Goal: Task Accomplishment & Management: Use online tool/utility

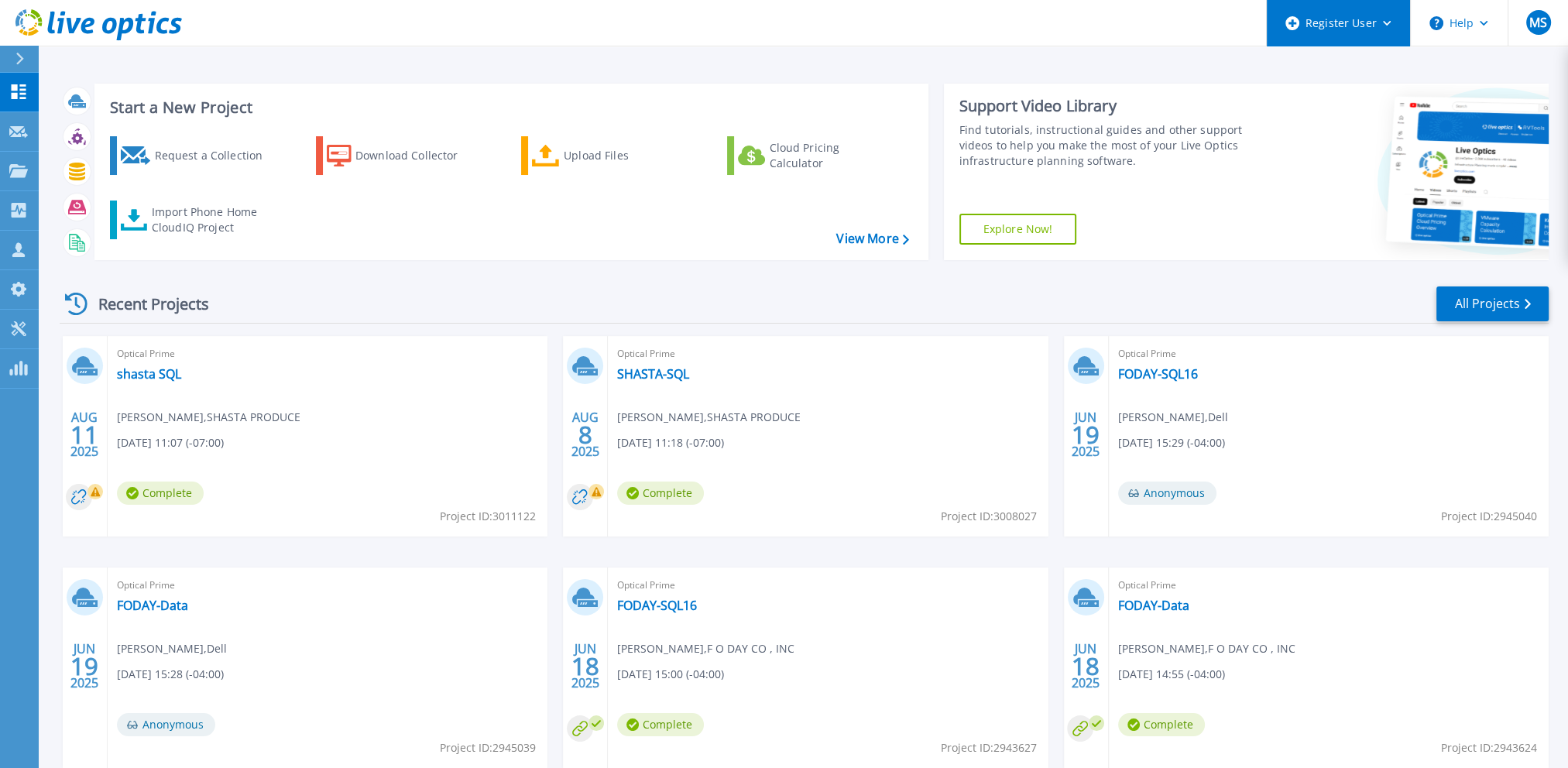
click at [1344, 18] on div "Register User" at bounding box center [1339, 23] width 144 height 47
click at [20, 251] on icon at bounding box center [19, 249] width 19 height 15
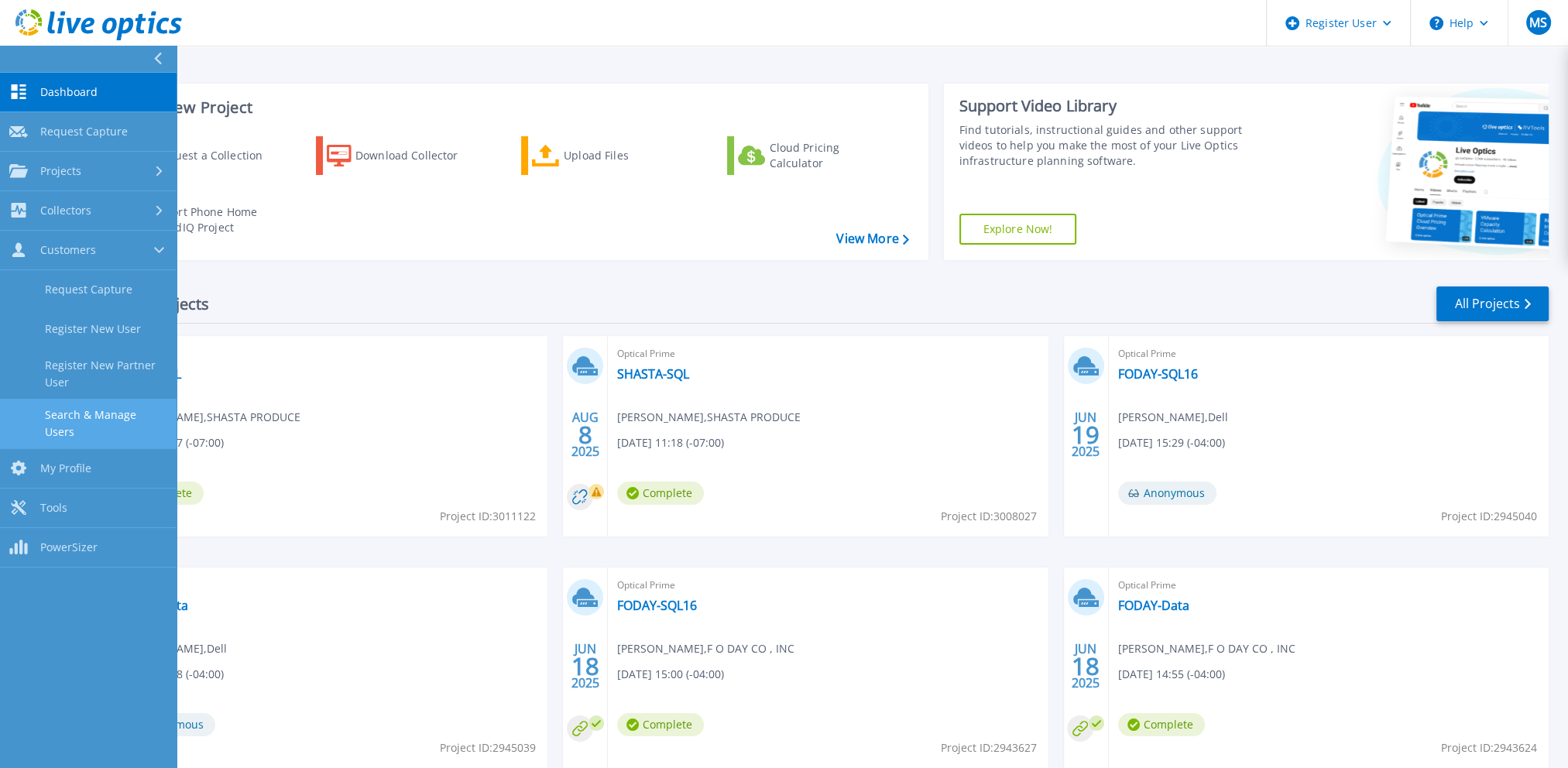
click at [109, 413] on link "Search & Manage Users" at bounding box center [88, 423] width 177 height 49
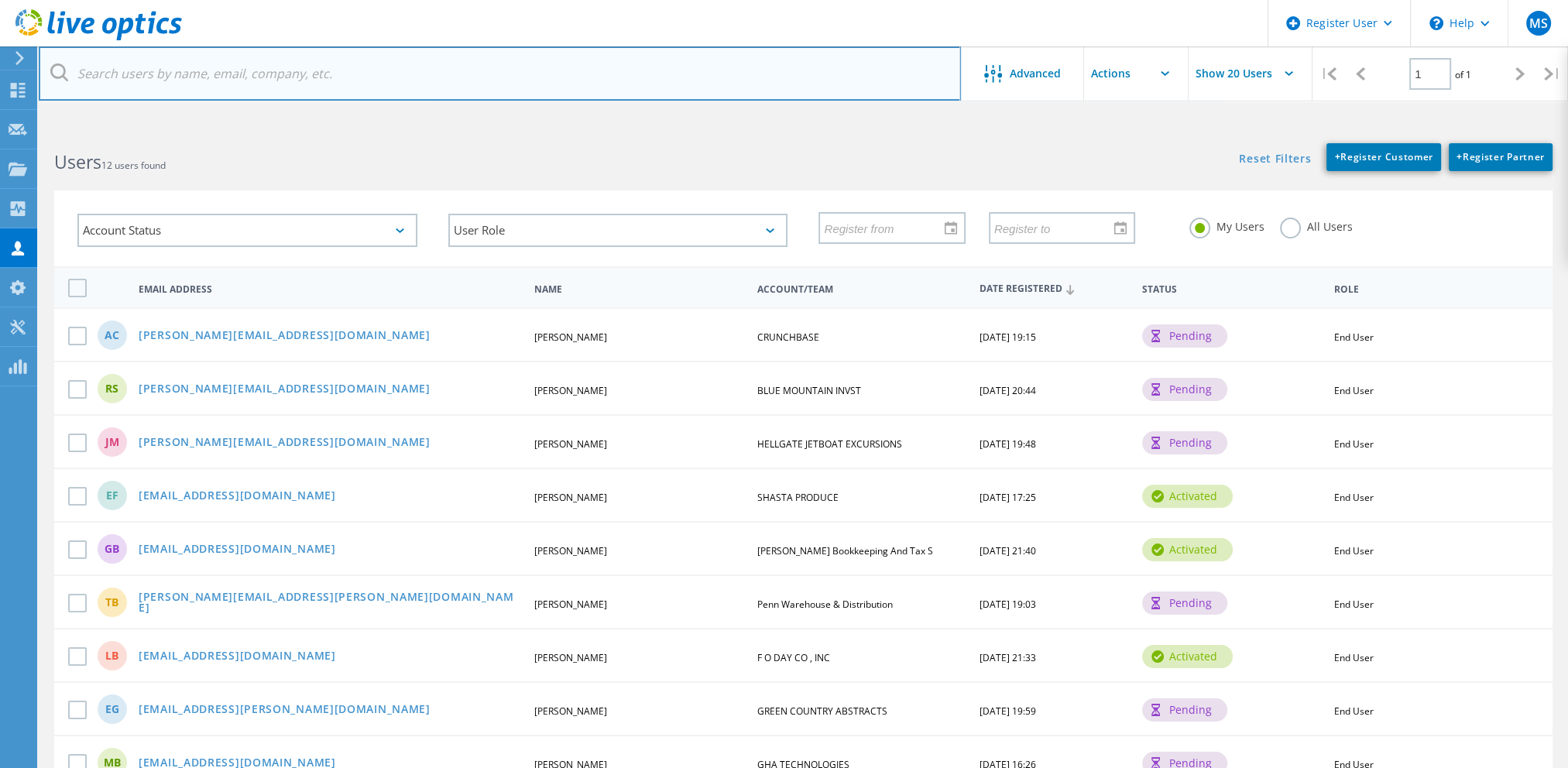
click at [559, 77] on input "text" at bounding box center [499, 73] width 922 height 54
paste input "2733887472"
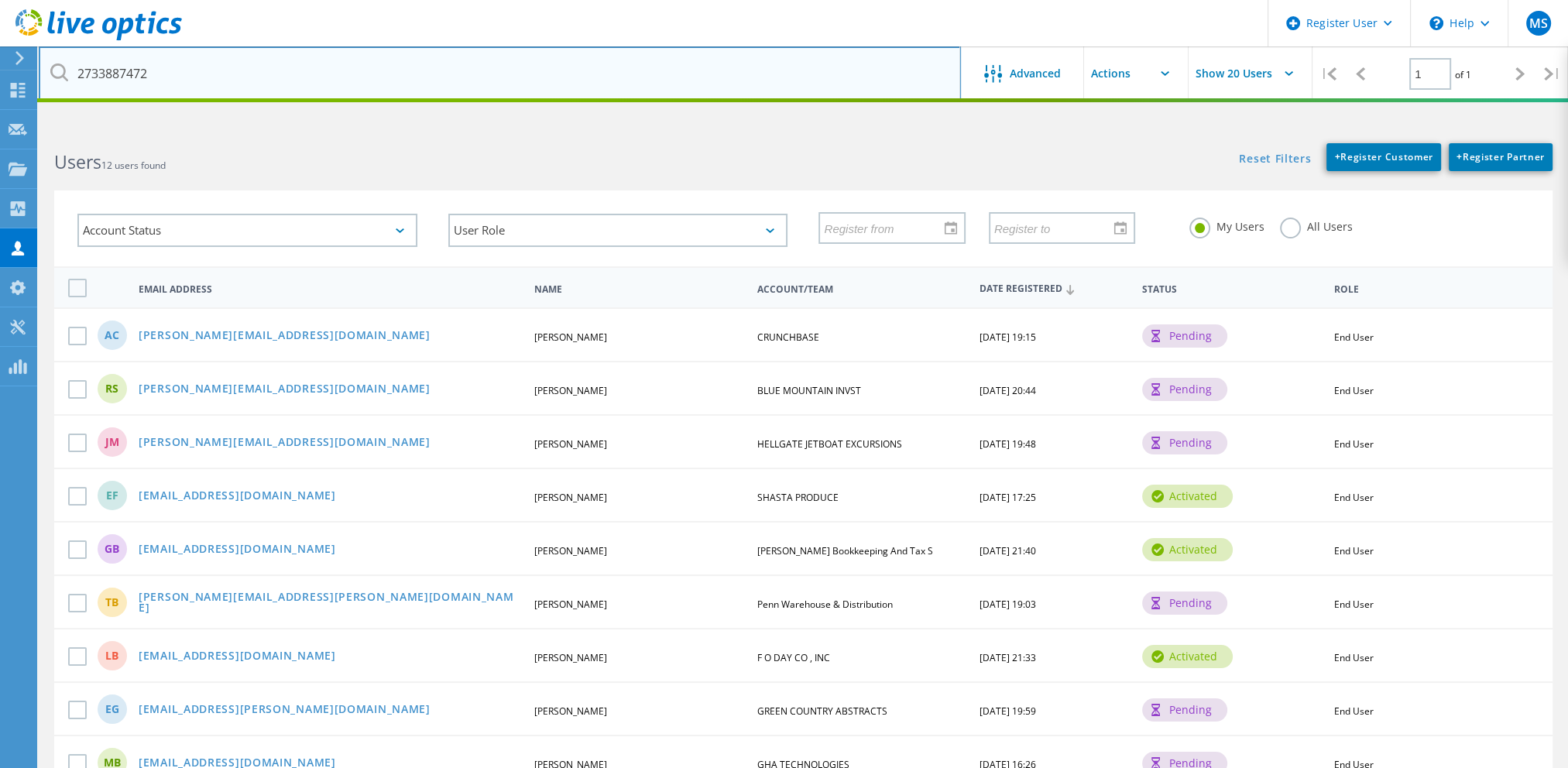
type input "2733887472"
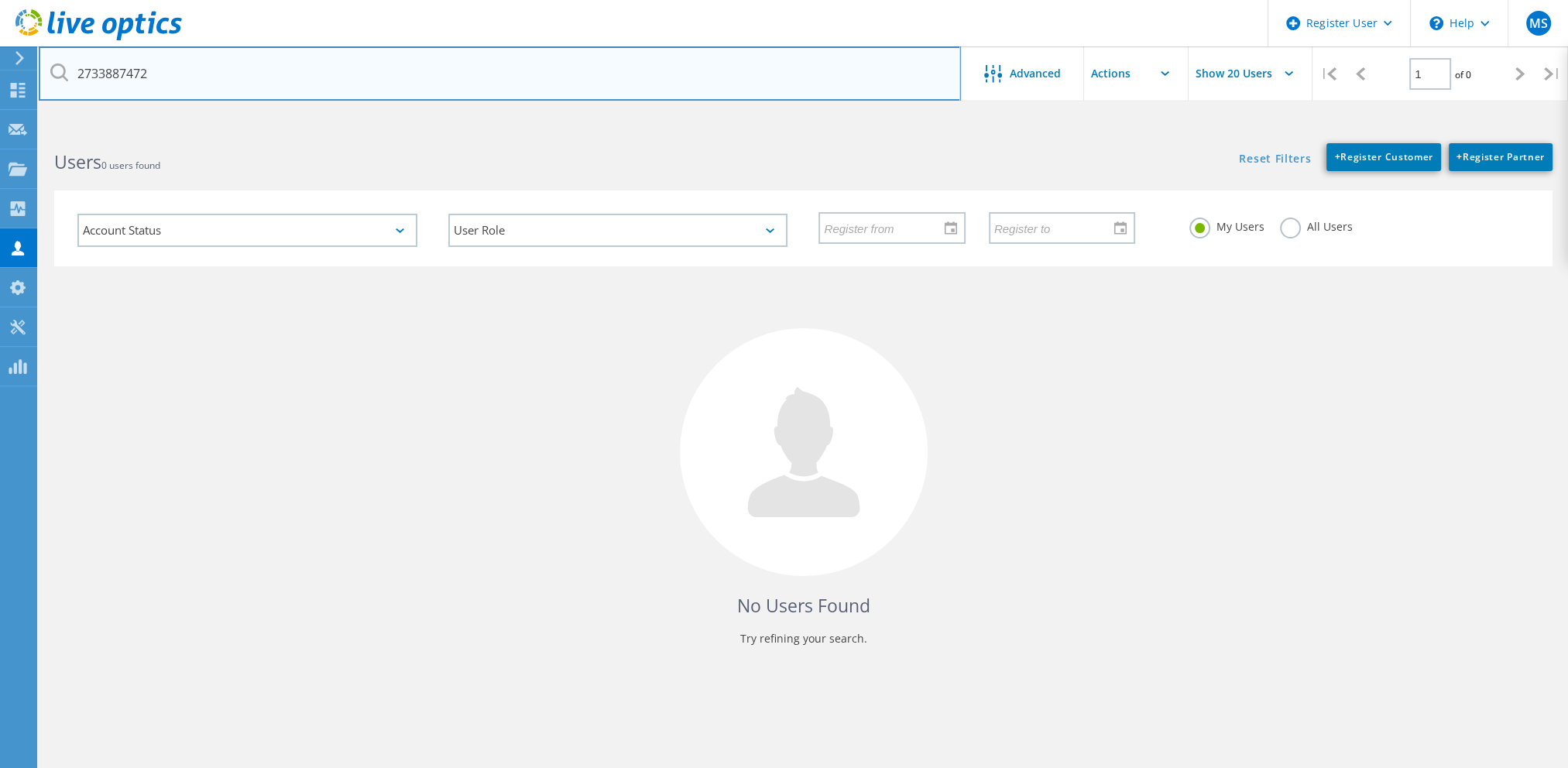
click at [445, 76] on input "2733887472" at bounding box center [499, 73] width 922 height 54
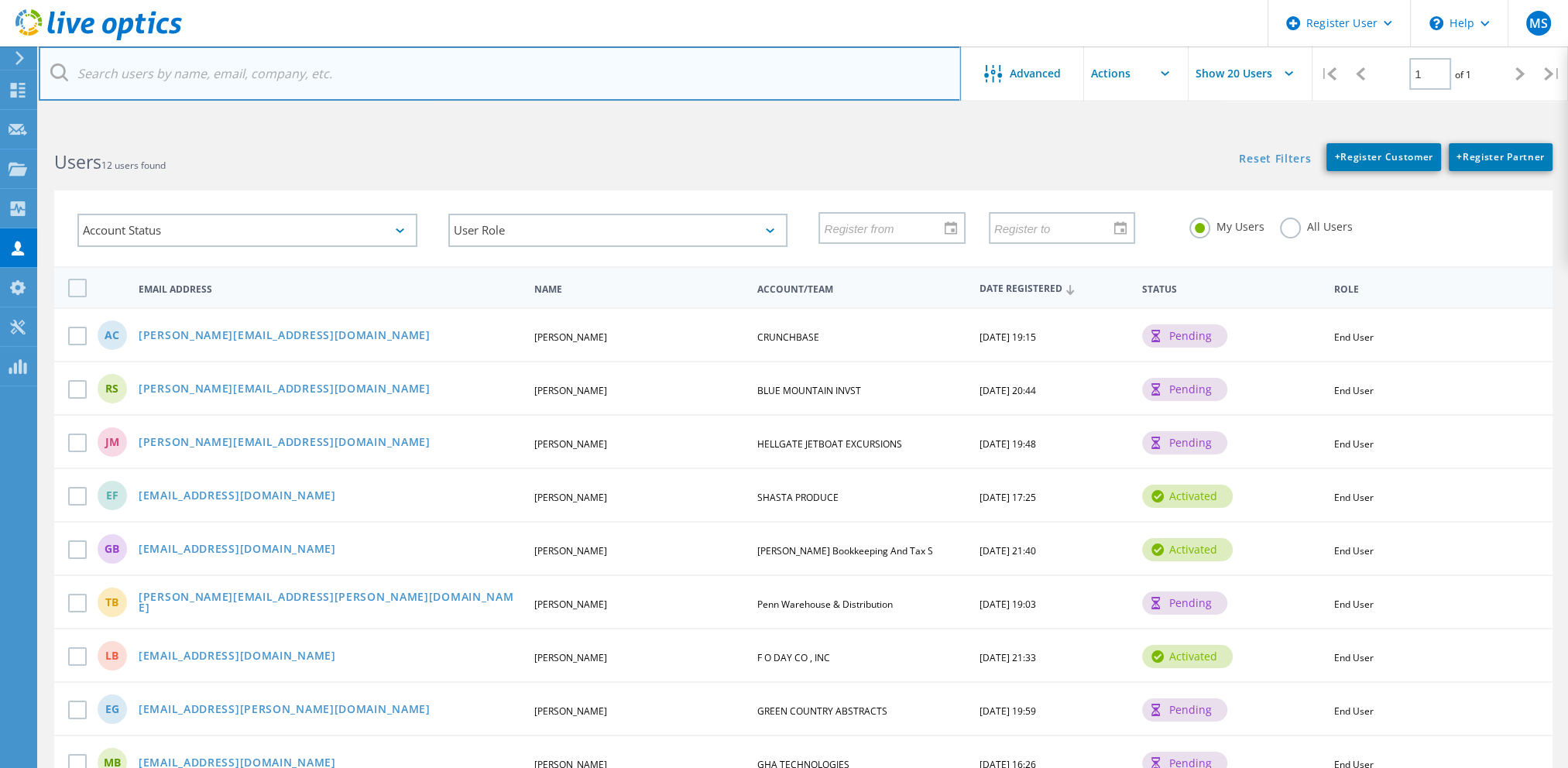
click at [337, 60] on input "text" at bounding box center [499, 73] width 922 height 54
paste input "Pinnacle Marble"
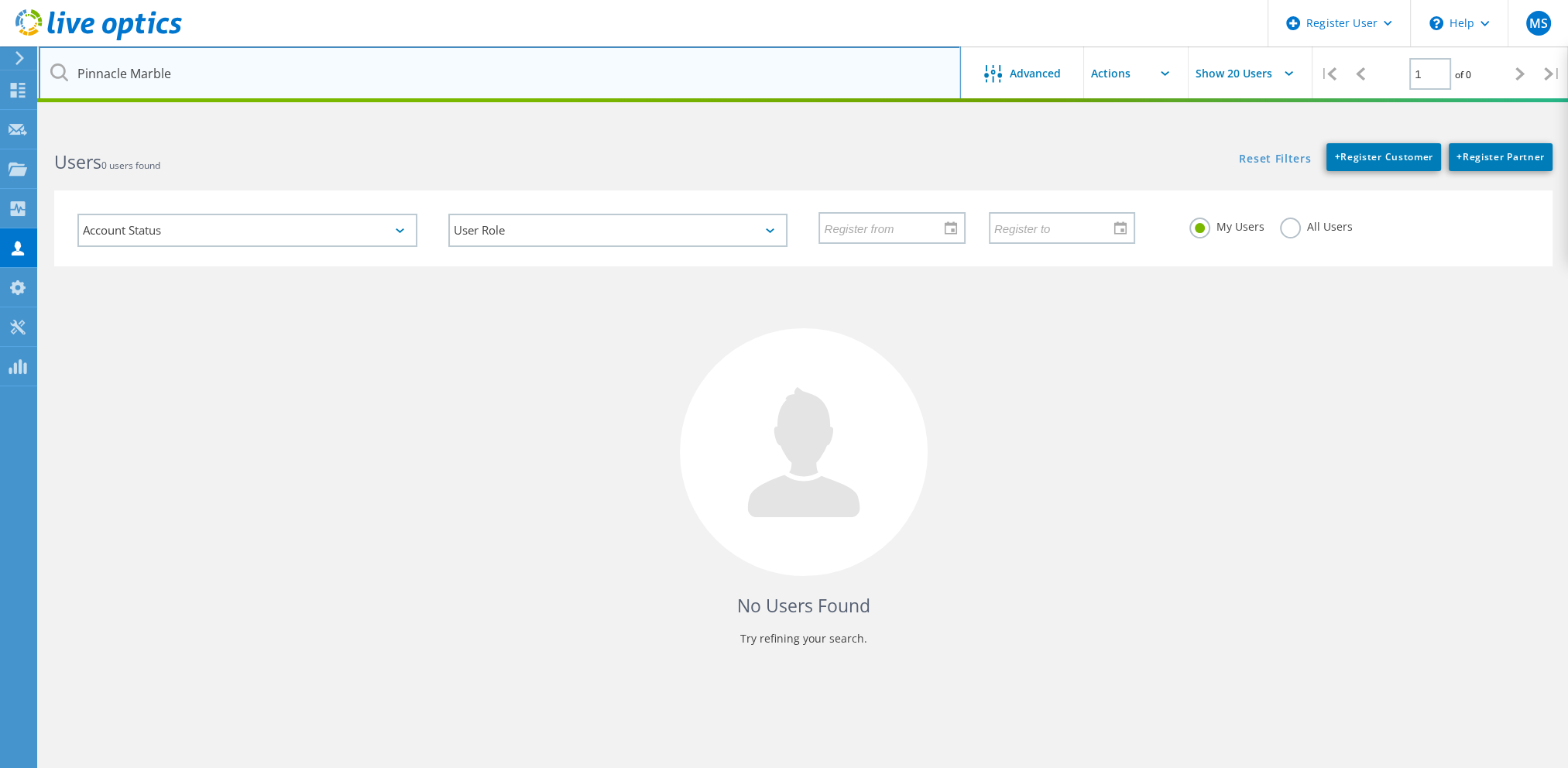
type input "Pinnacle Marble"
click at [337, 60] on input "Pinnacle Marble" at bounding box center [499, 73] width 922 height 54
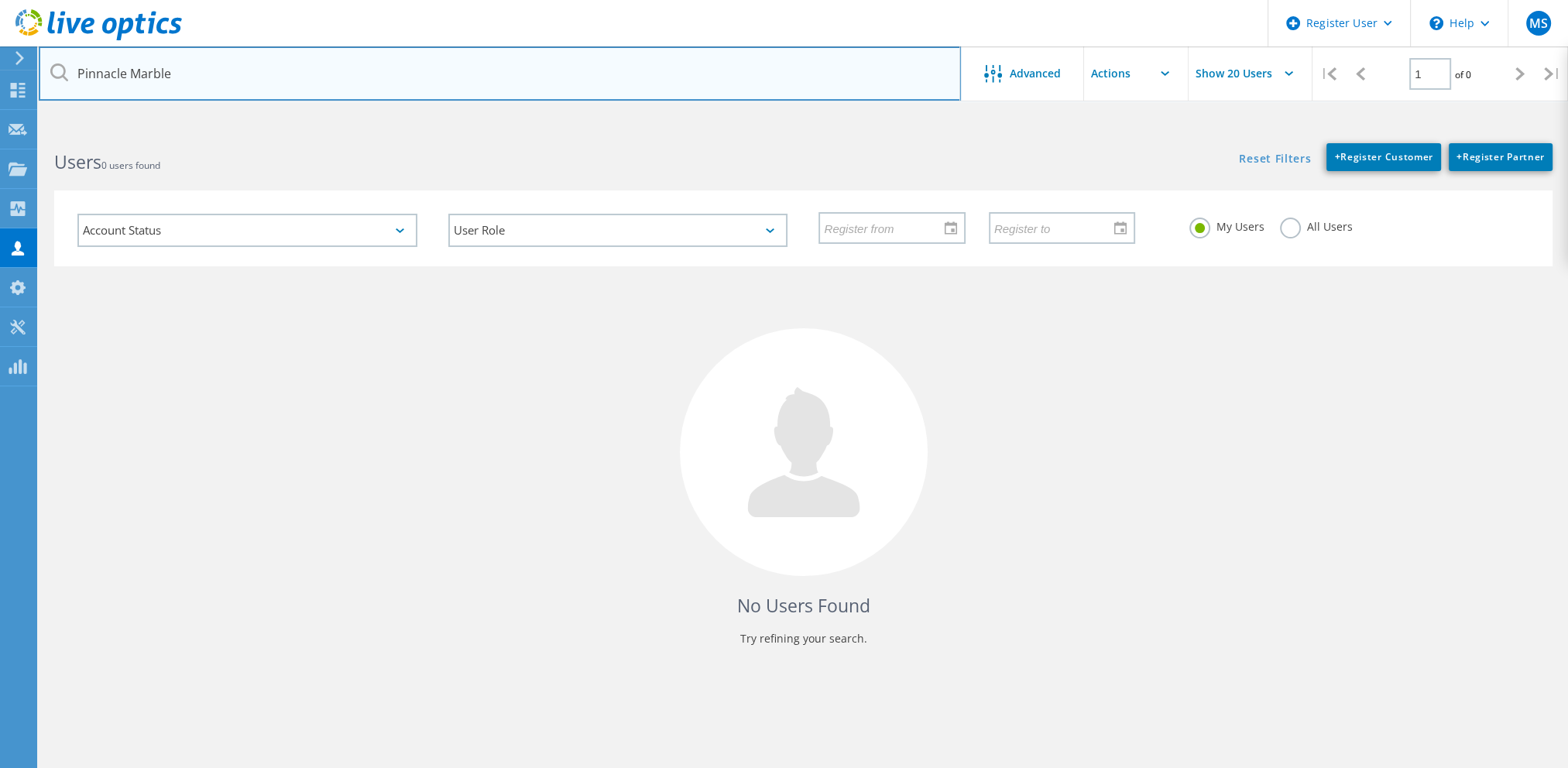
click at [337, 60] on input "Pinnacle Marble" at bounding box center [499, 73] width 922 height 54
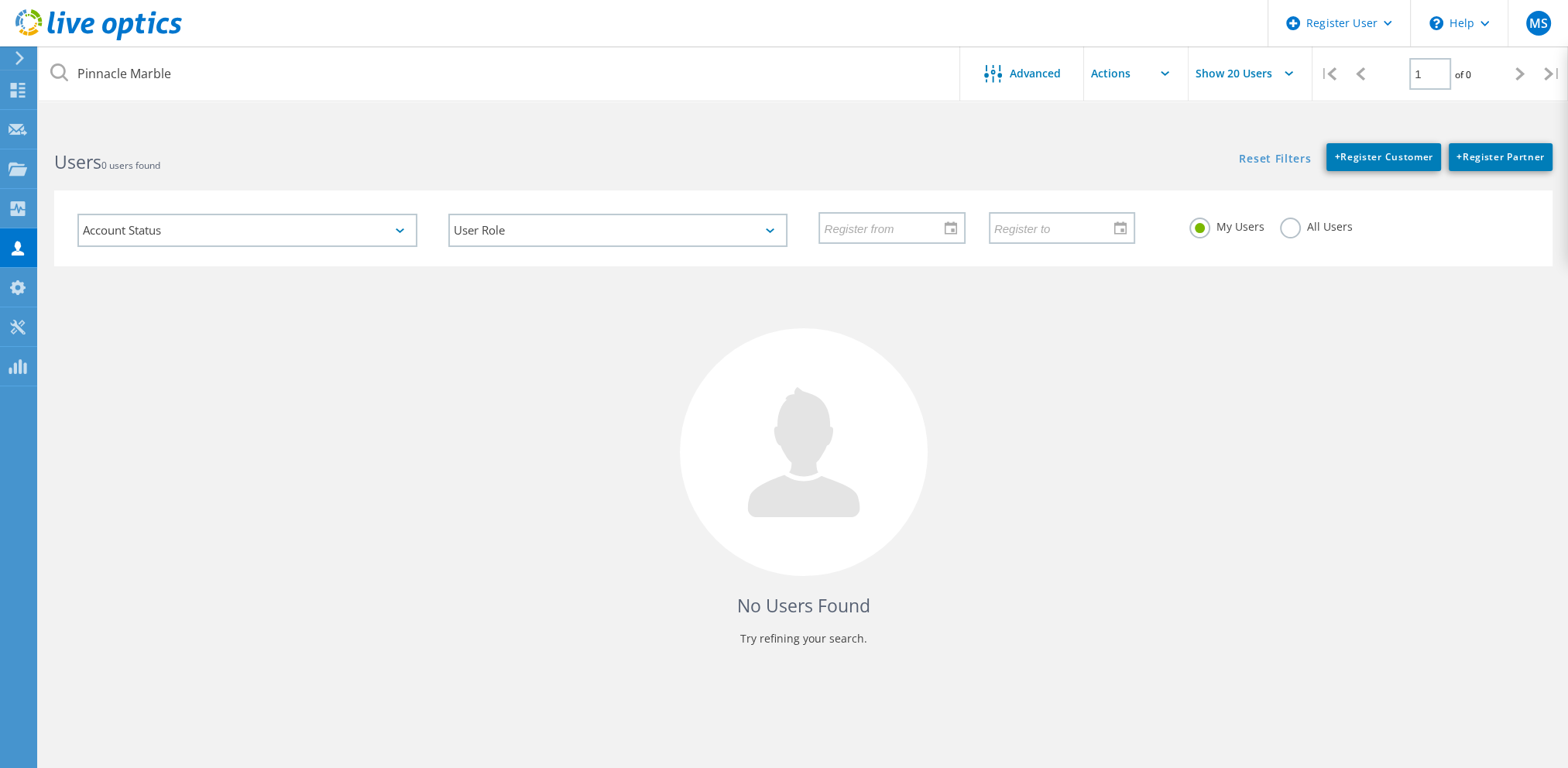
click at [302, 207] on div "Account Status Activated Pending Activation Pending Password Reset Activated No…" at bounding box center [248, 231] width 371 height 65
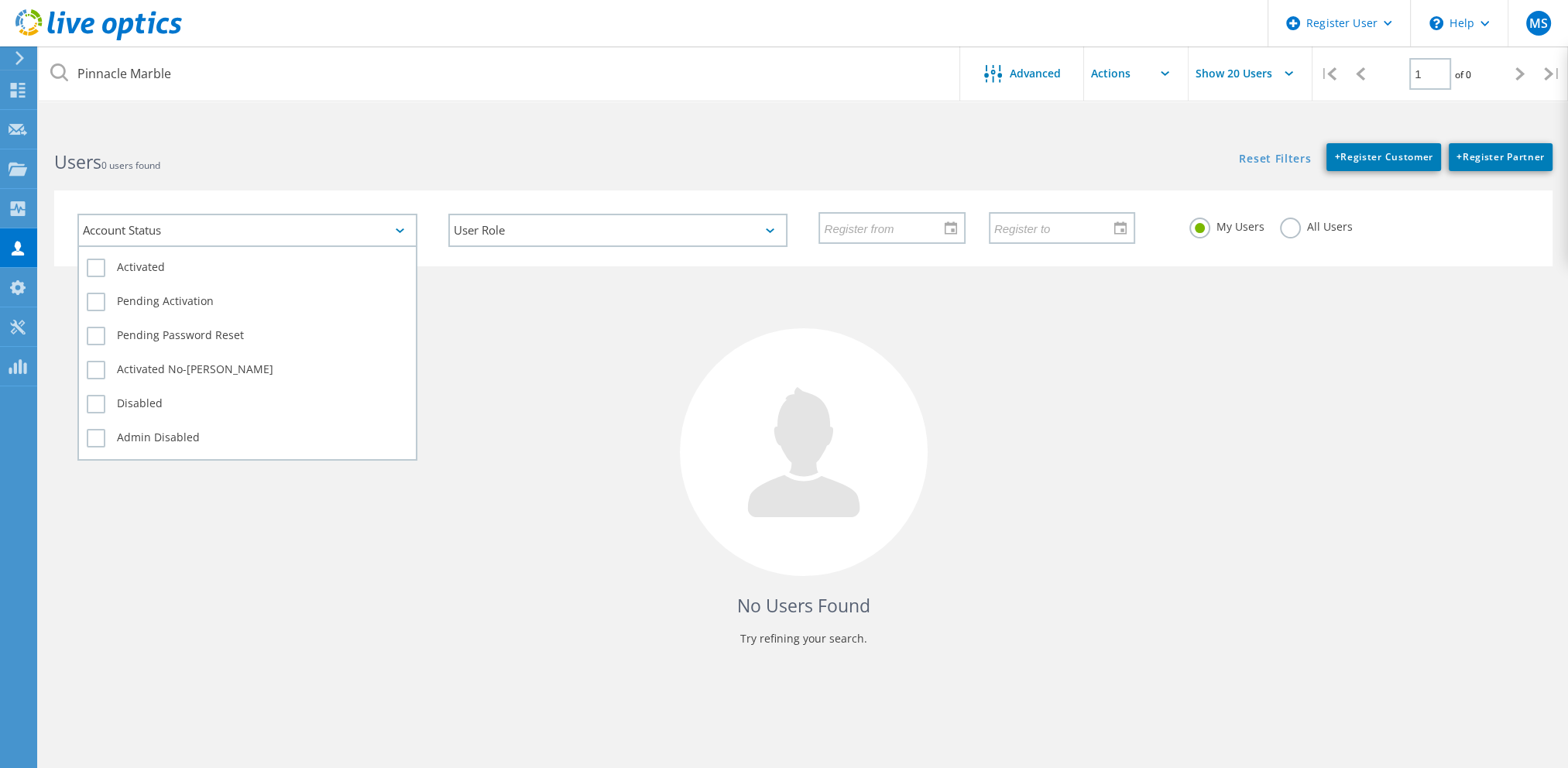
click at [321, 214] on div "Account Status" at bounding box center [247, 230] width 340 height 33
click at [252, 260] on label "Activated" at bounding box center [248, 268] width 321 height 19
click at [0, 0] on input "Activated" at bounding box center [0, 0] width 0 height 0
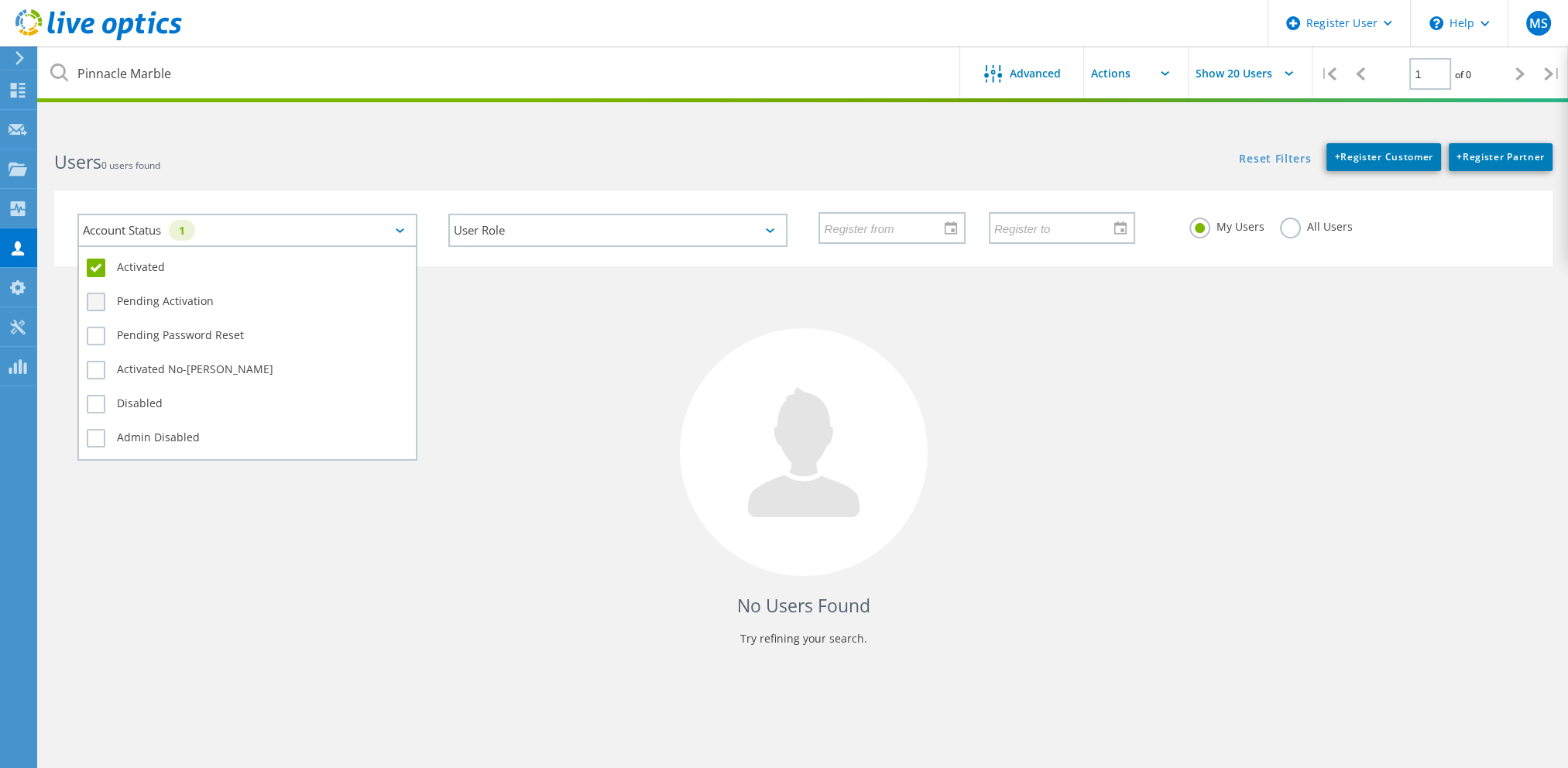
click at [244, 296] on label "Pending Activation" at bounding box center [248, 302] width 321 height 19
click at [0, 0] on input "Pending Activation" at bounding box center [0, 0] width 0 height 0
click at [237, 341] on label "Pending Password Reset" at bounding box center [248, 336] width 321 height 19
click at [0, 0] on input "Pending Password Reset" at bounding box center [0, 0] width 0 height 0
drag, startPoint x: 240, startPoint y: 374, endPoint x: 227, endPoint y: 431, distance: 58.5
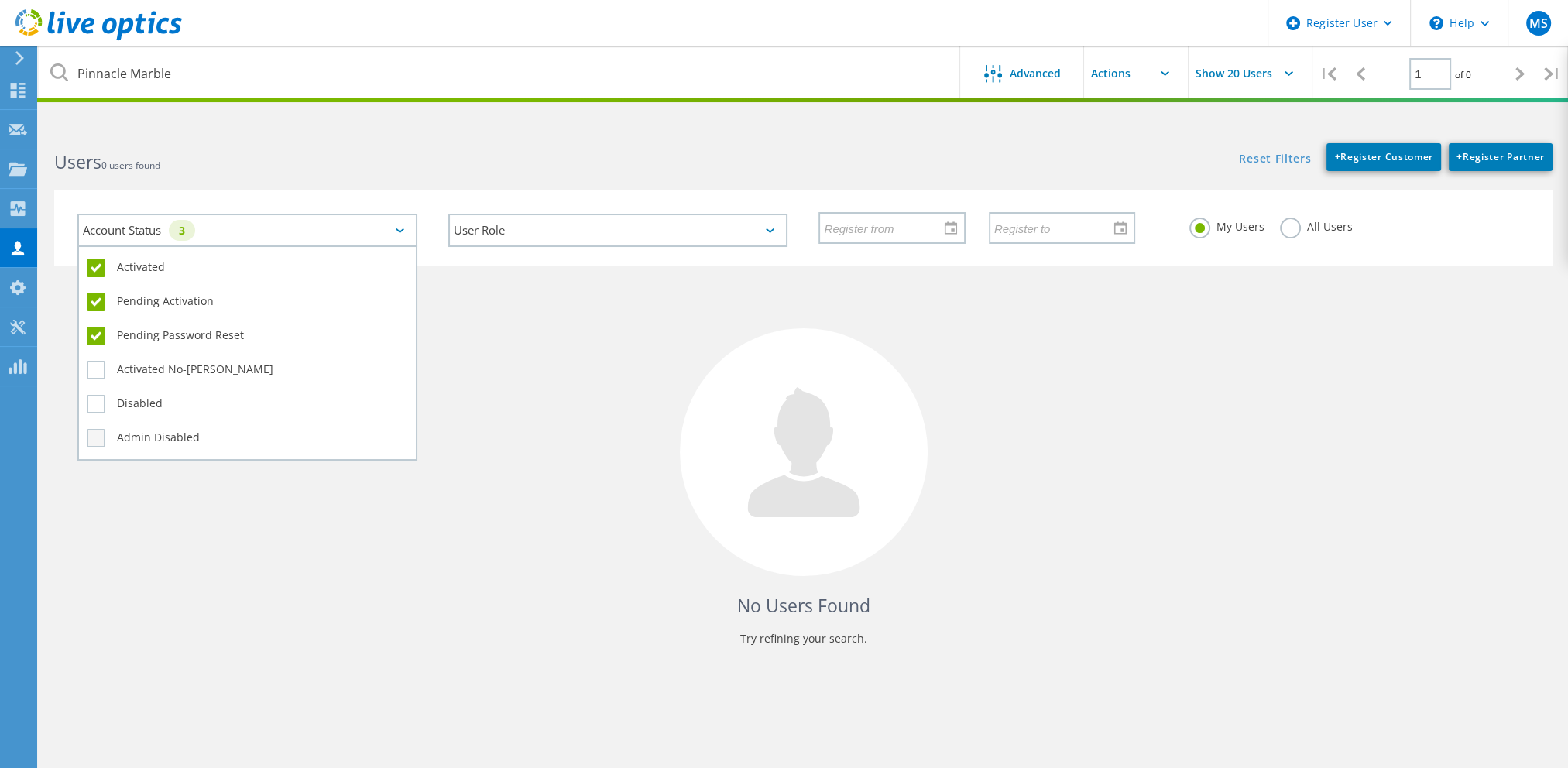
click at [239, 375] on label "Activated No-EULA" at bounding box center [248, 369] width 321 height 19
click at [0, 0] on input "Activated No-EULA" at bounding box center [0, 0] width 0 height 0
drag, startPoint x: 227, startPoint y: 431, endPoint x: 227, endPoint y: 441, distance: 10.0
click at [226, 432] on label "Admin Disabled" at bounding box center [248, 438] width 321 height 19
click at [0, 0] on input "Admin Disabled" at bounding box center [0, 0] width 0 height 0
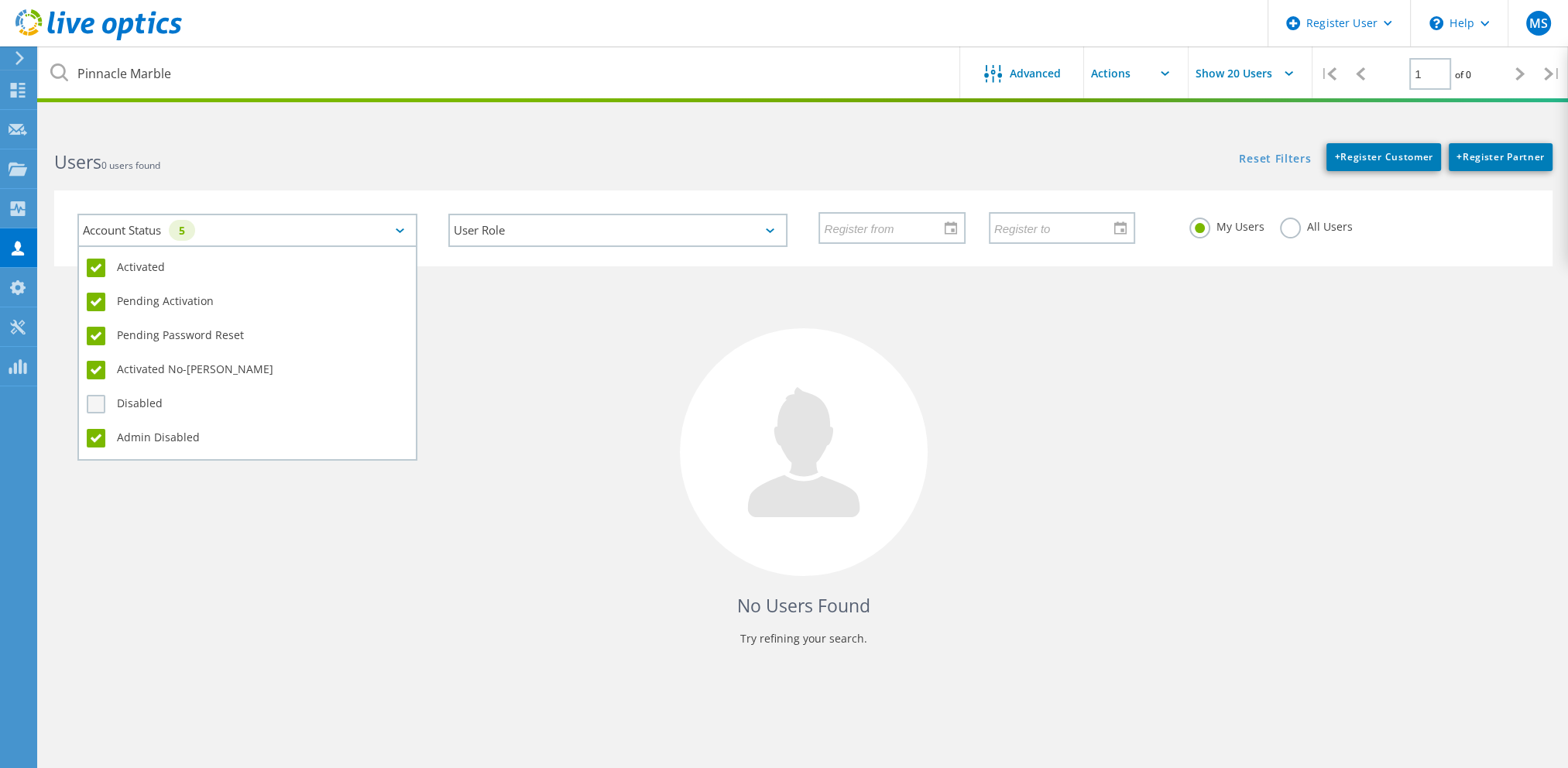
click at [231, 405] on label "Disabled" at bounding box center [248, 404] width 321 height 19
click at [0, 0] on input "Disabled" at bounding box center [0, 0] width 0 height 0
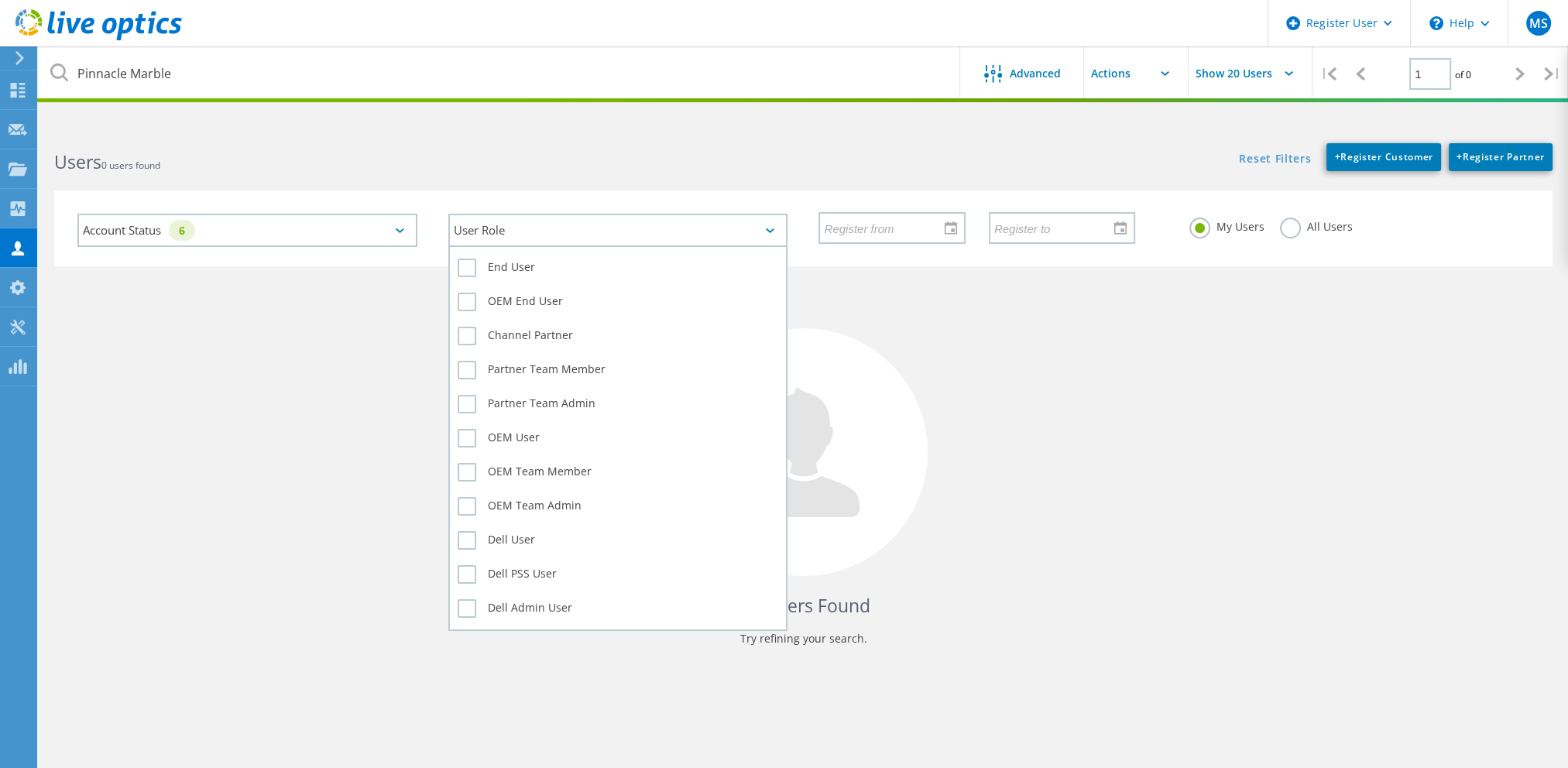
click at [526, 236] on div "User Role" at bounding box center [618, 230] width 340 height 33
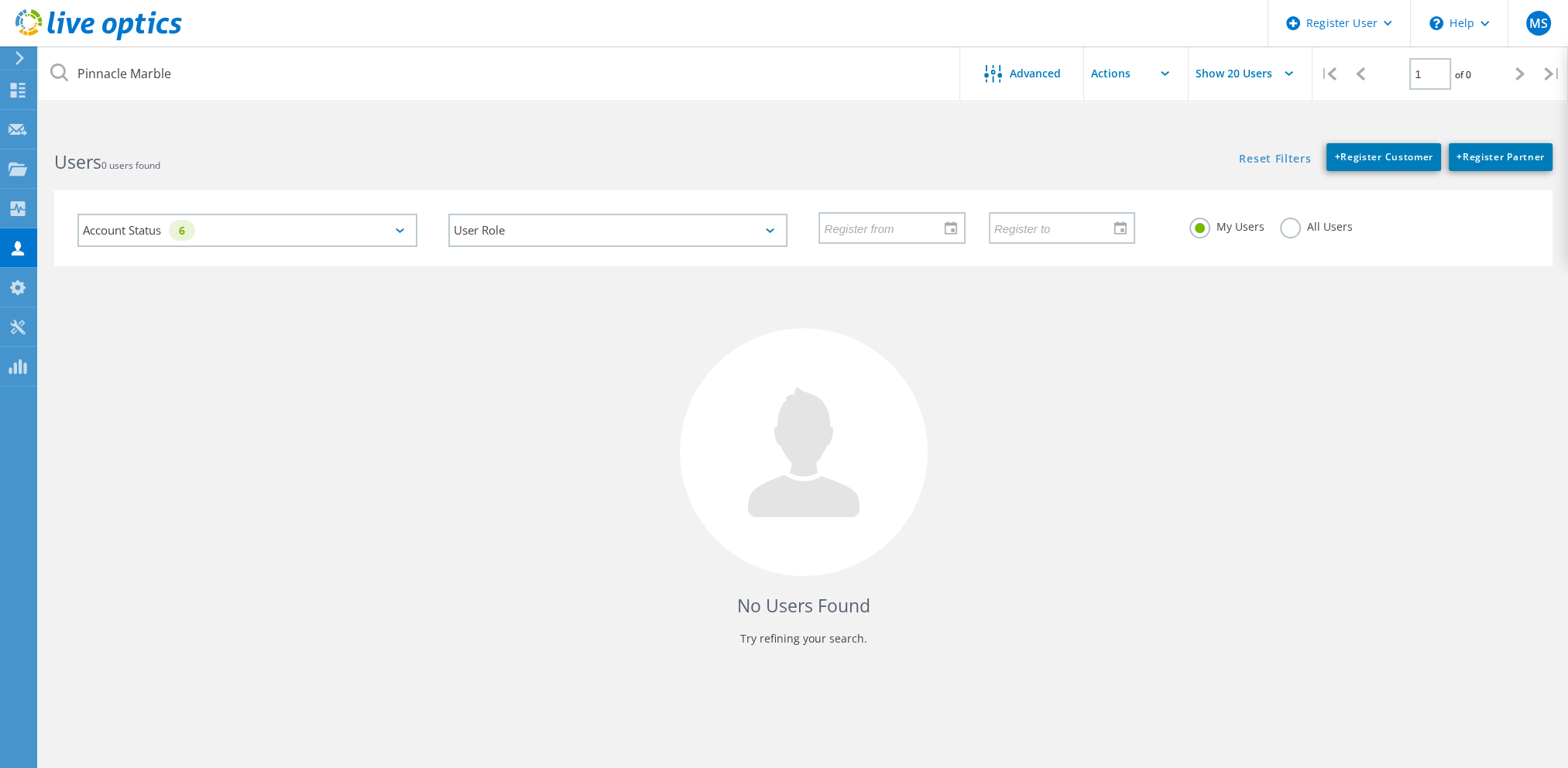
click at [1226, 323] on div "No Users Found Try refining your search." at bounding box center [803, 470] width 1499 height 408
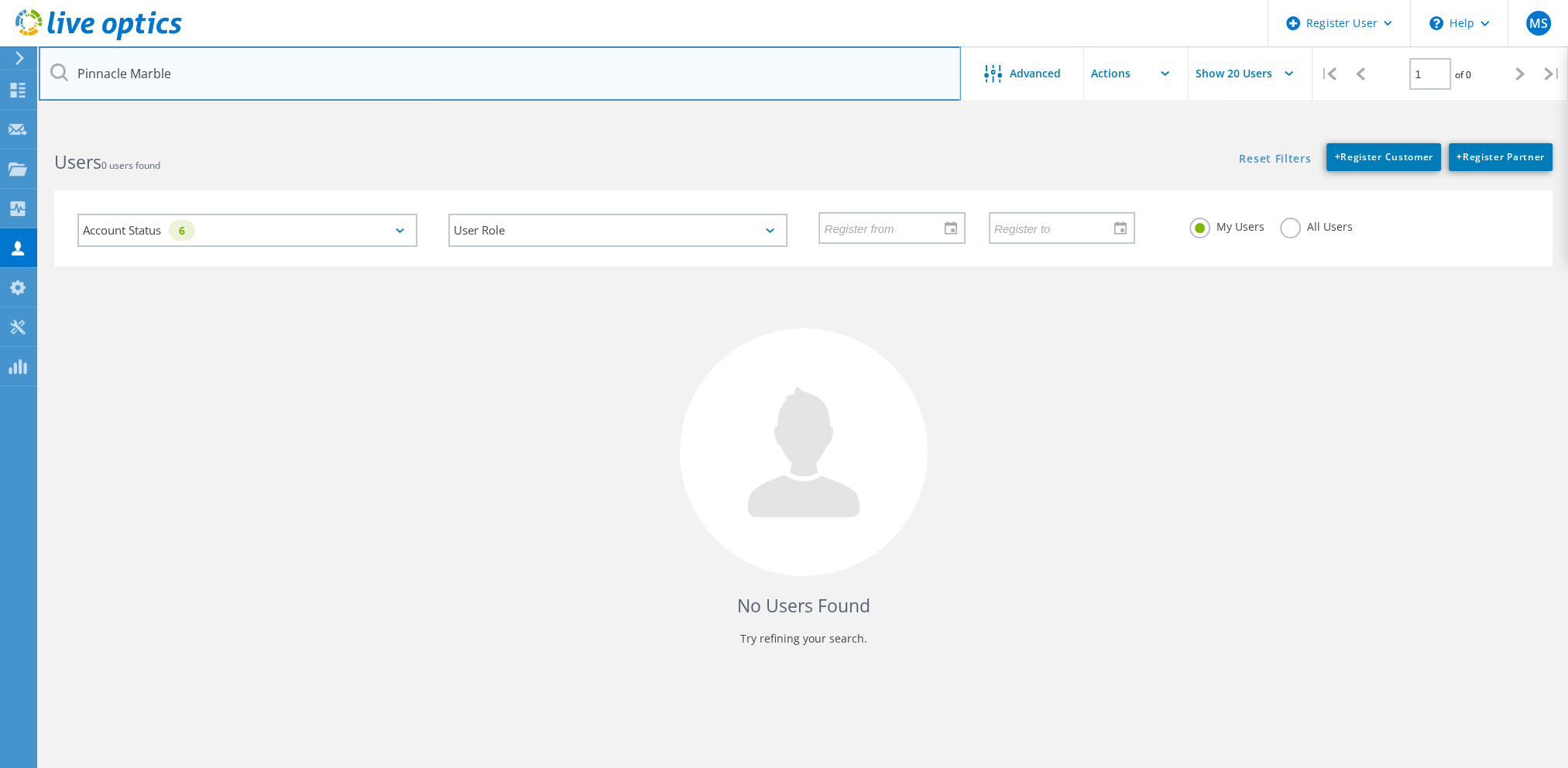
click at [657, 96] on input "Pinnacle Marble" at bounding box center [499, 73] width 922 height 54
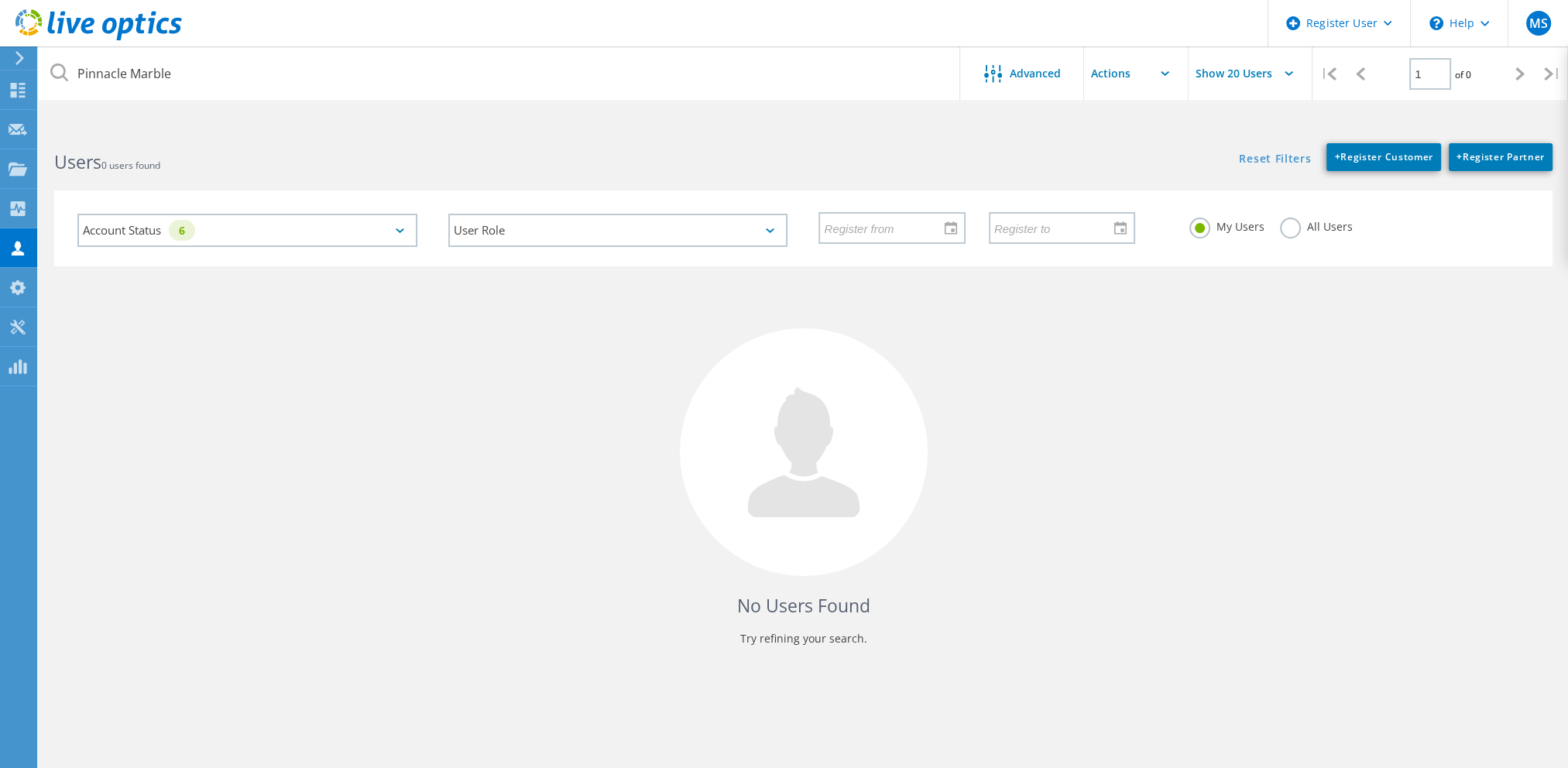
click at [811, 165] on div "Reset Filters + Register Customer + Register Partner Show Filters" at bounding box center [1186, 149] width 765 height 44
click at [1299, 223] on label "All Users" at bounding box center [1316, 225] width 73 height 15
click at [0, 0] on input "All Users" at bounding box center [0, 0] width 0 height 0
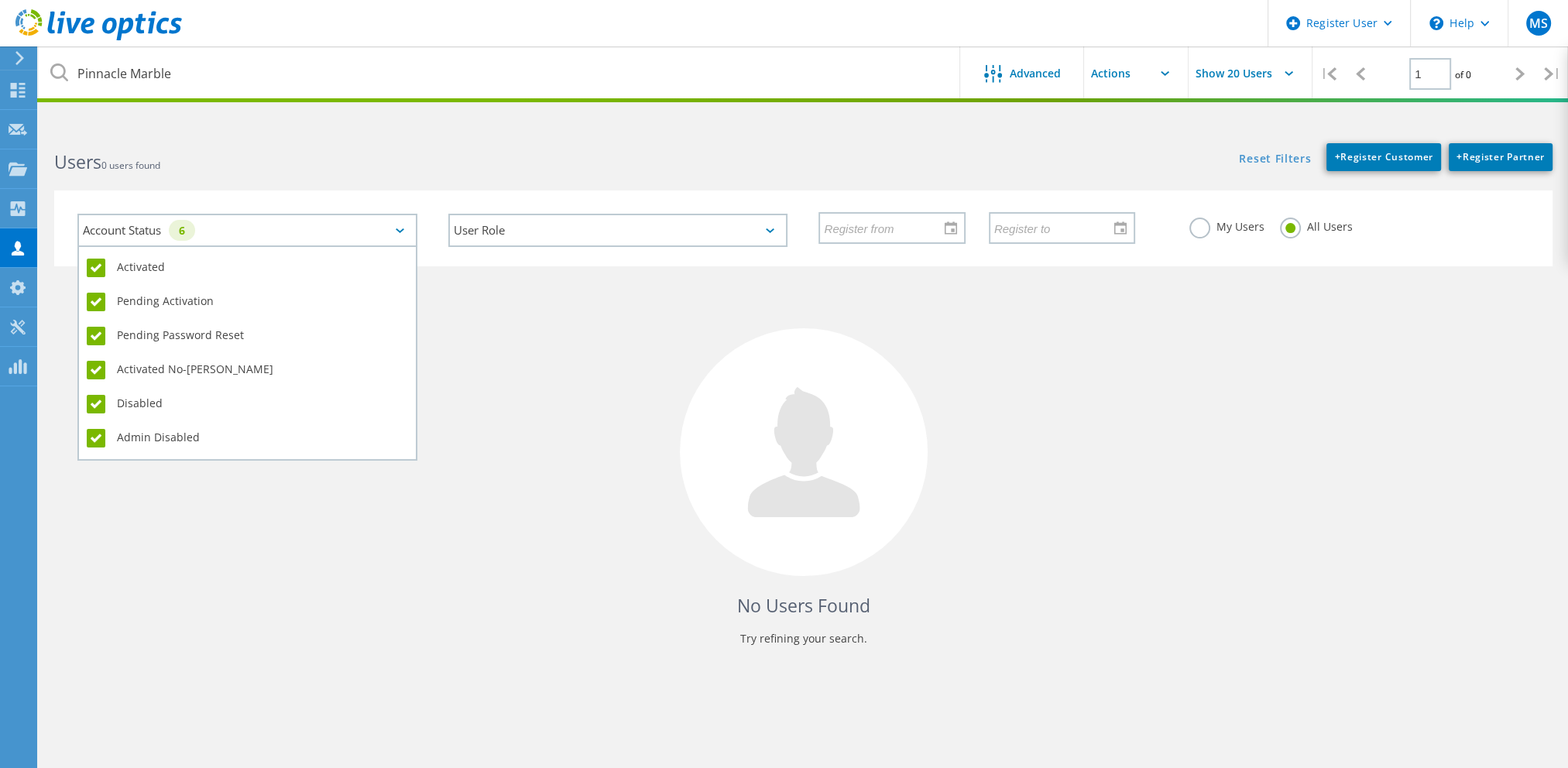
click at [279, 225] on div "Account Status 6" at bounding box center [247, 230] width 340 height 33
drag, startPoint x: 262, startPoint y: 263, endPoint x: 277, endPoint y: 316, distance: 55.1
click at [262, 263] on label "Activated" at bounding box center [248, 268] width 321 height 19
click at [0, 0] on input "Activated" at bounding box center [0, 0] width 0 height 0
click at [269, 327] on label "Pending Password Reset" at bounding box center [248, 336] width 321 height 19
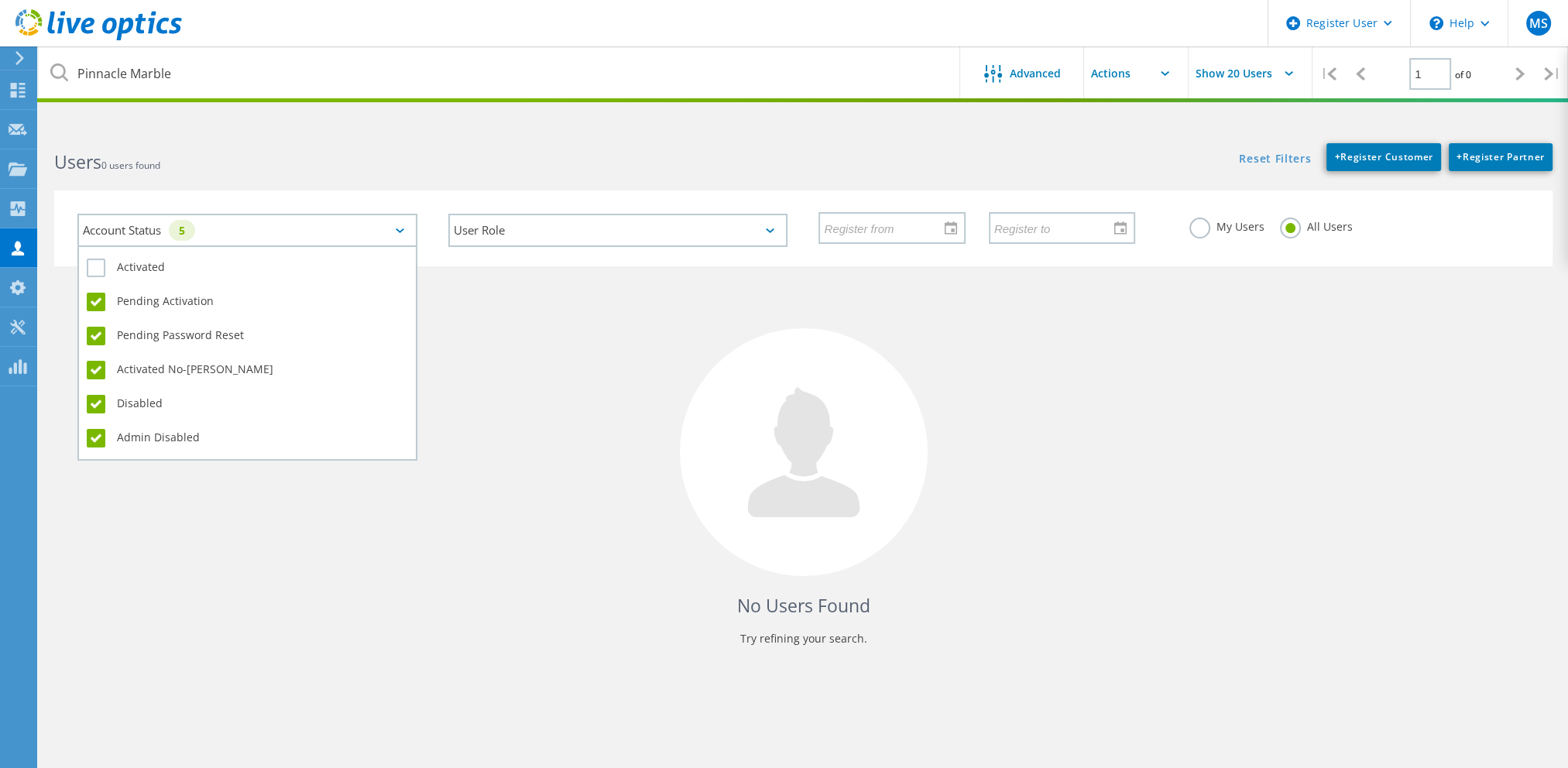
click at [0, 0] on input "Pending Password Reset" at bounding box center [0, 0] width 0 height 0
drag, startPoint x: 240, startPoint y: 343, endPoint x: 238, endPoint y: 354, distance: 11.2
click at [239, 346] on div "Pending Password Reset" at bounding box center [248, 340] width 321 height 34
click at [214, 370] on label "Activated No-EULA" at bounding box center [248, 369] width 321 height 19
click at [0, 0] on input "Activated No-EULA" at bounding box center [0, 0] width 0 height 0
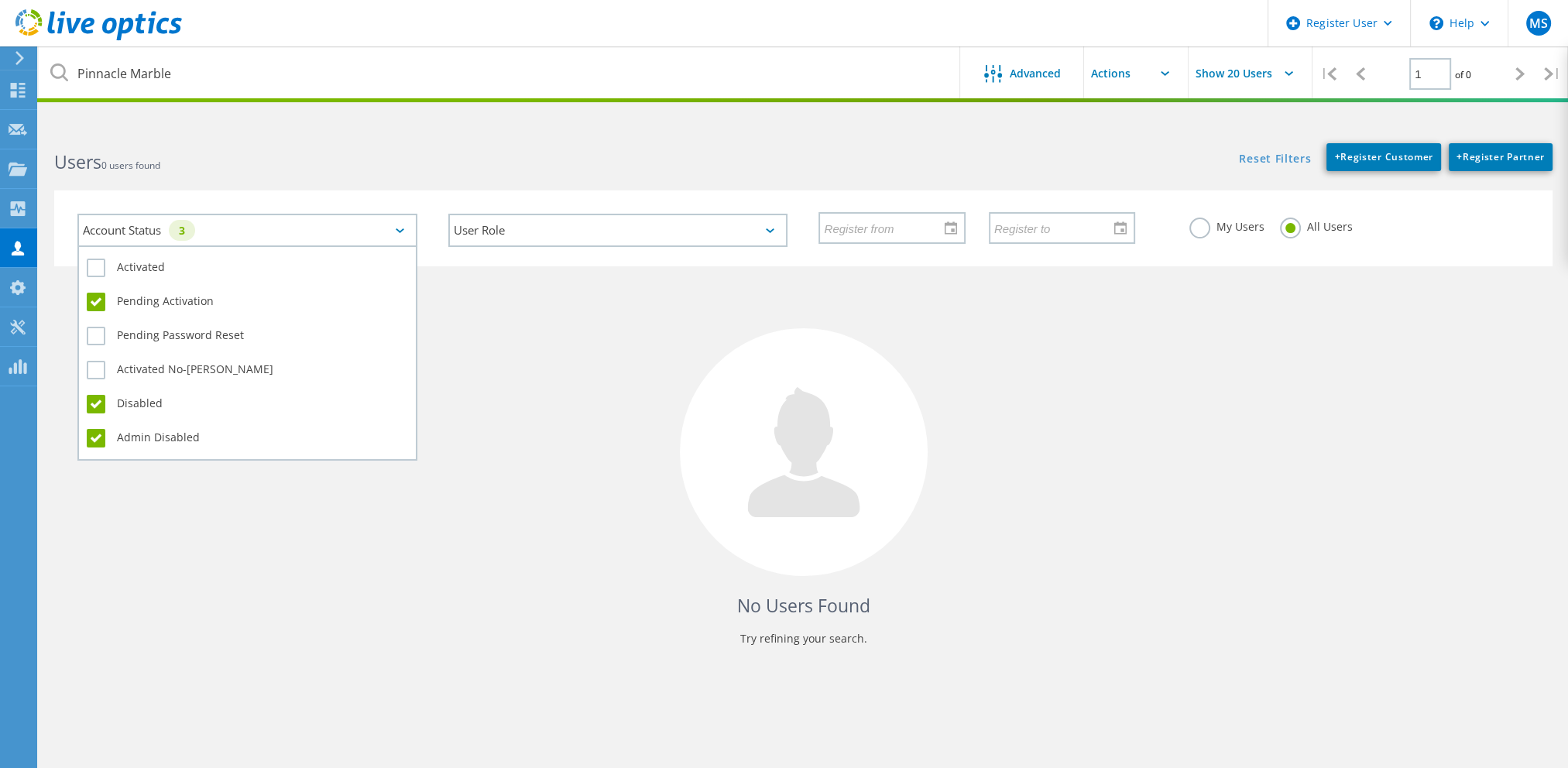
click at [188, 406] on label "Disabled" at bounding box center [248, 404] width 321 height 19
click at [0, 0] on input "Disabled" at bounding box center [0, 0] width 0 height 0
click at [186, 429] on label "Admin Disabled" at bounding box center [248, 438] width 321 height 19
click at [0, 0] on input "Admin Disabled" at bounding box center [0, 0] width 0 height 0
drag, startPoint x: 152, startPoint y: 298, endPoint x: 198, endPoint y: 308, distance: 47.1
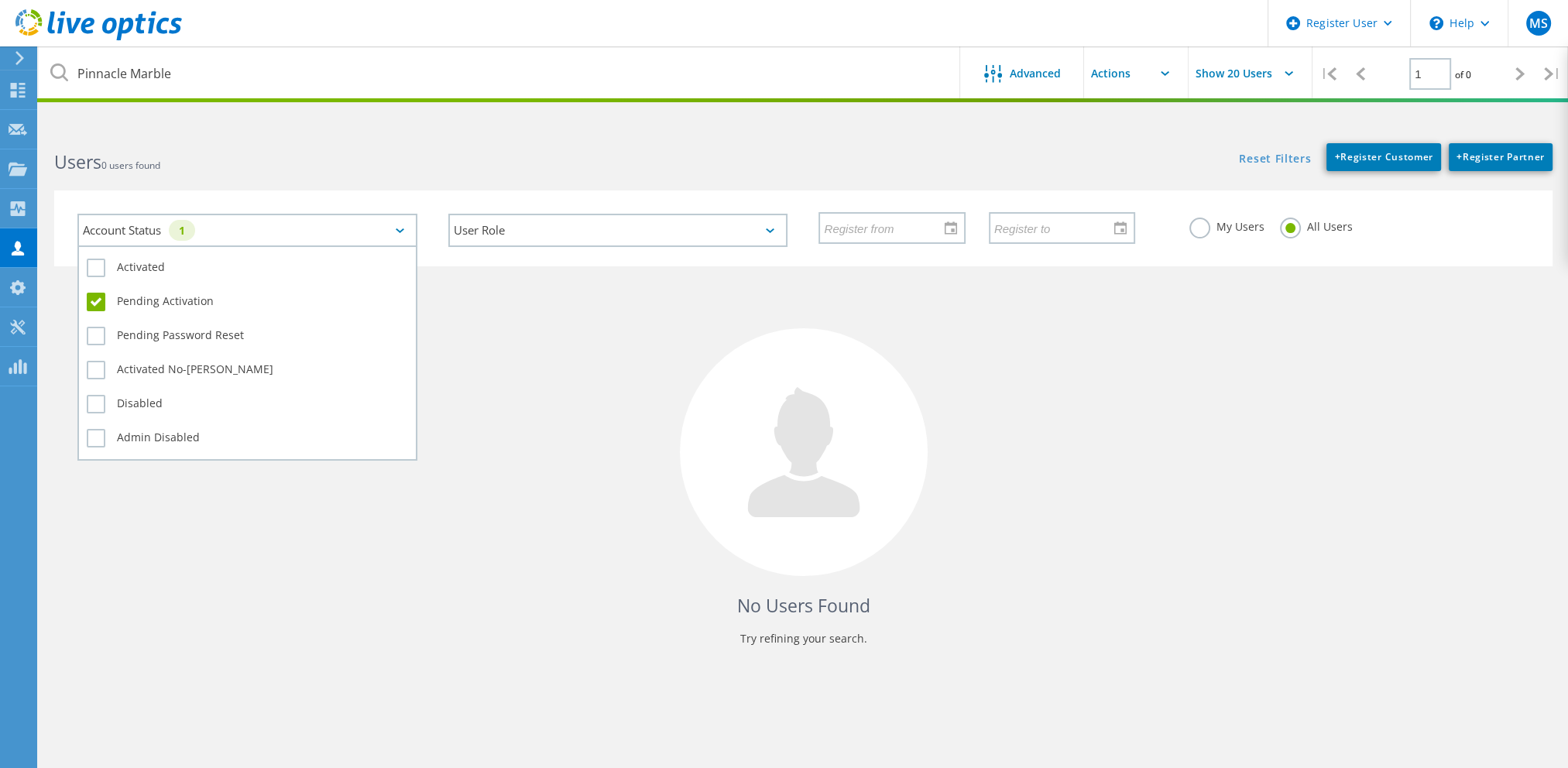
click at [153, 298] on label "Pending Activation" at bounding box center [248, 302] width 321 height 19
click at [0, 0] on input "Pending Activation" at bounding box center [0, 0] width 0 height 0
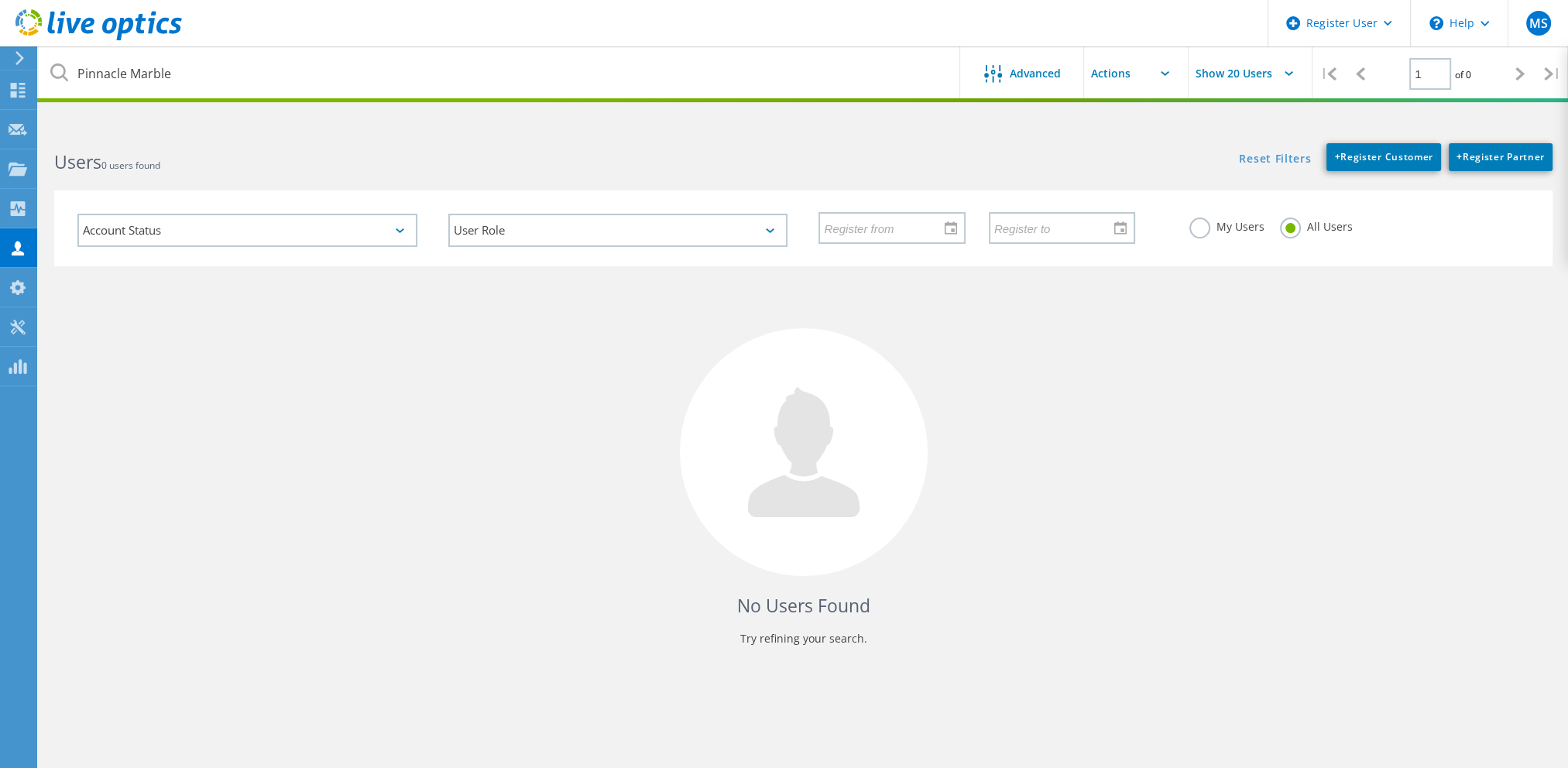
click at [662, 378] on div "No Users Found Try refining your search." at bounding box center [803, 470] width 1499 height 408
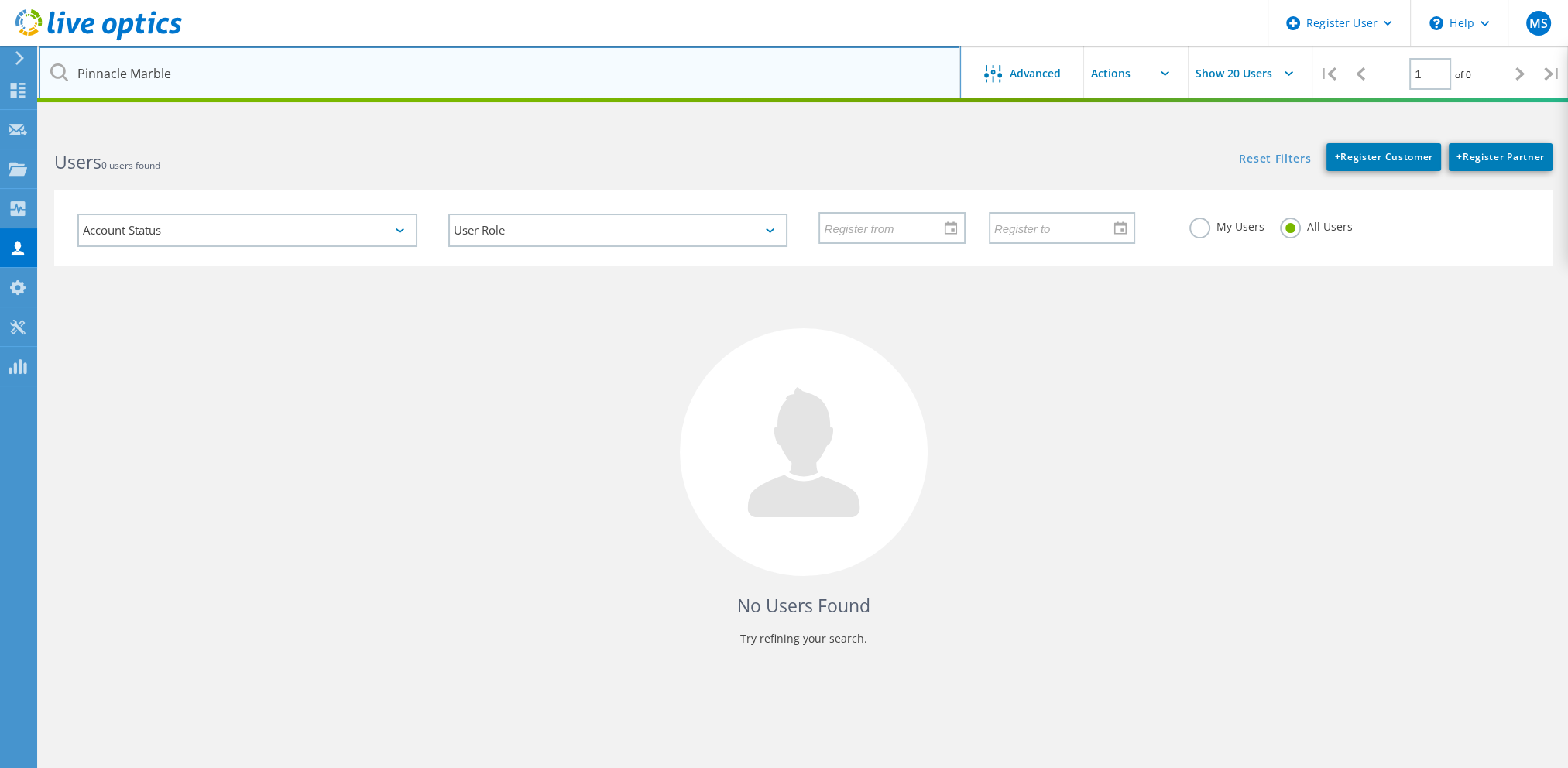
click at [792, 84] on input "Pinnacle Marble" at bounding box center [499, 73] width 922 height 54
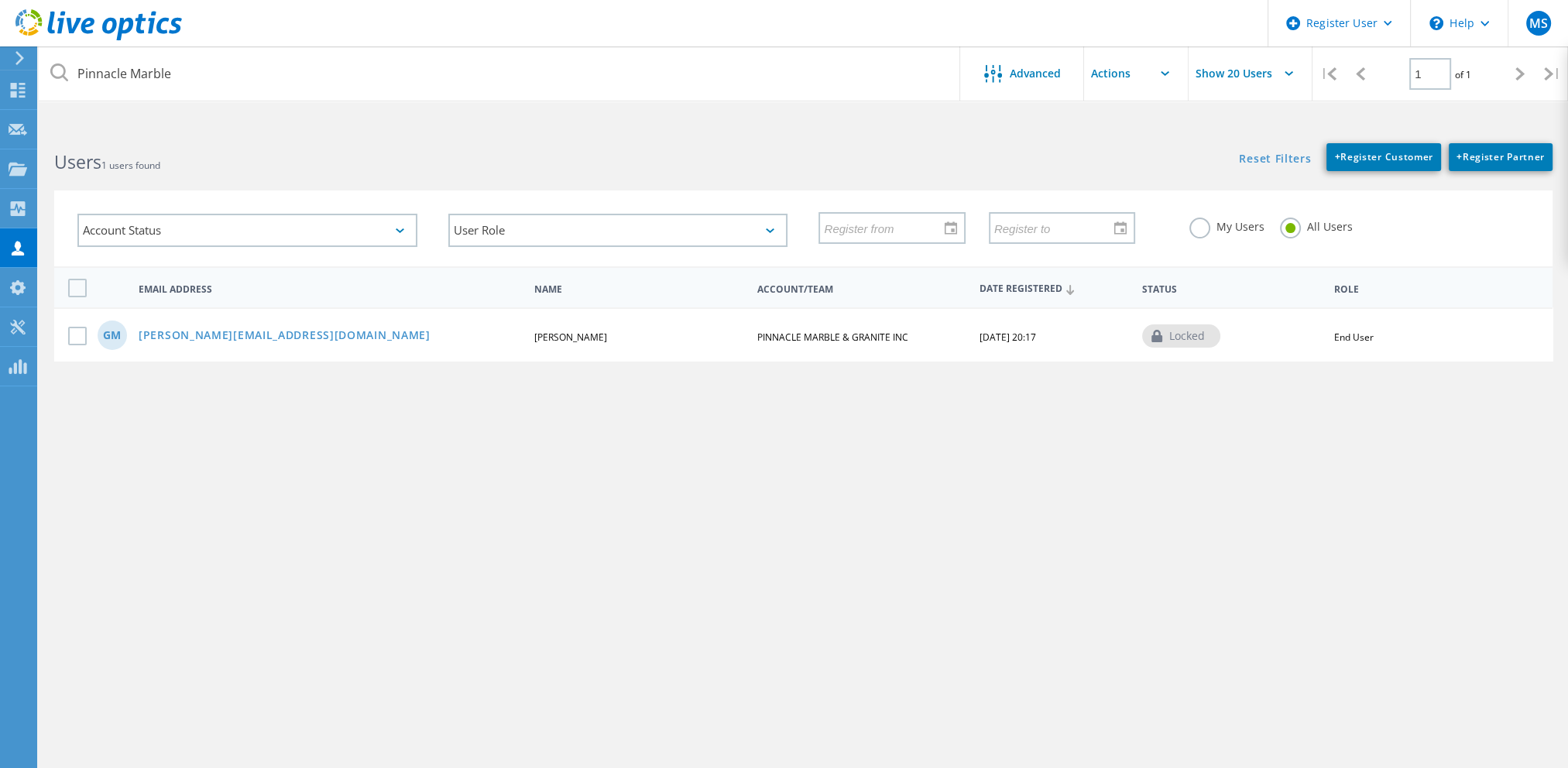
click at [243, 340] on div "GM gabriel@pinnaclemarble.com GABRIEL MORALES PINNACLE MARBLE & GRANITE INC 12/…" at bounding box center [803, 334] width 1499 height 53
click at [243, 336] on link "gabriel@pinnaclemarble.com" at bounding box center [285, 336] width 292 height 13
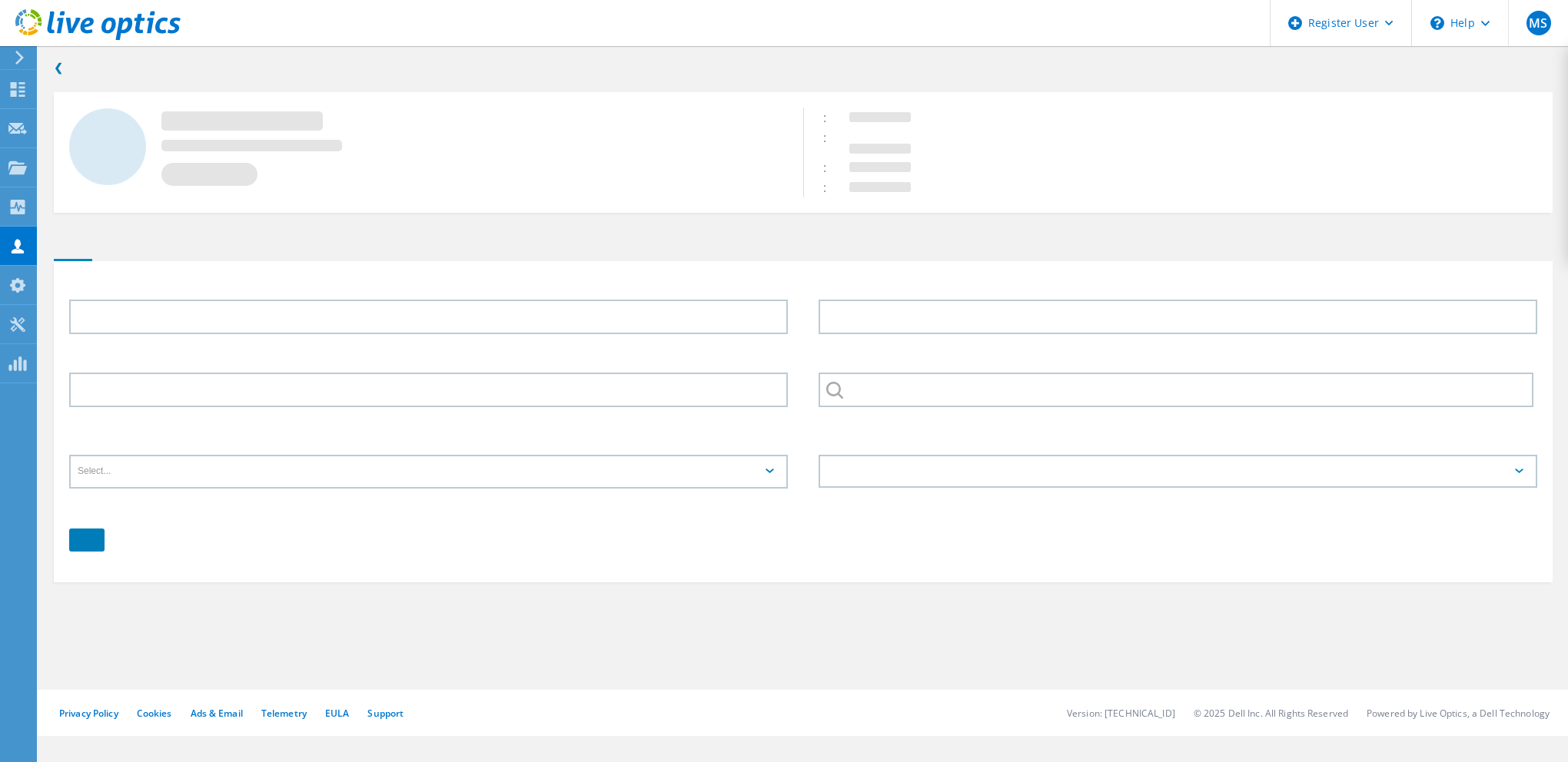
type input "GABRIEL"
type input "MORALES"
type input "2144989825"
type input "PINNACLE MARBLE & GRANITE INC"
type input "English"
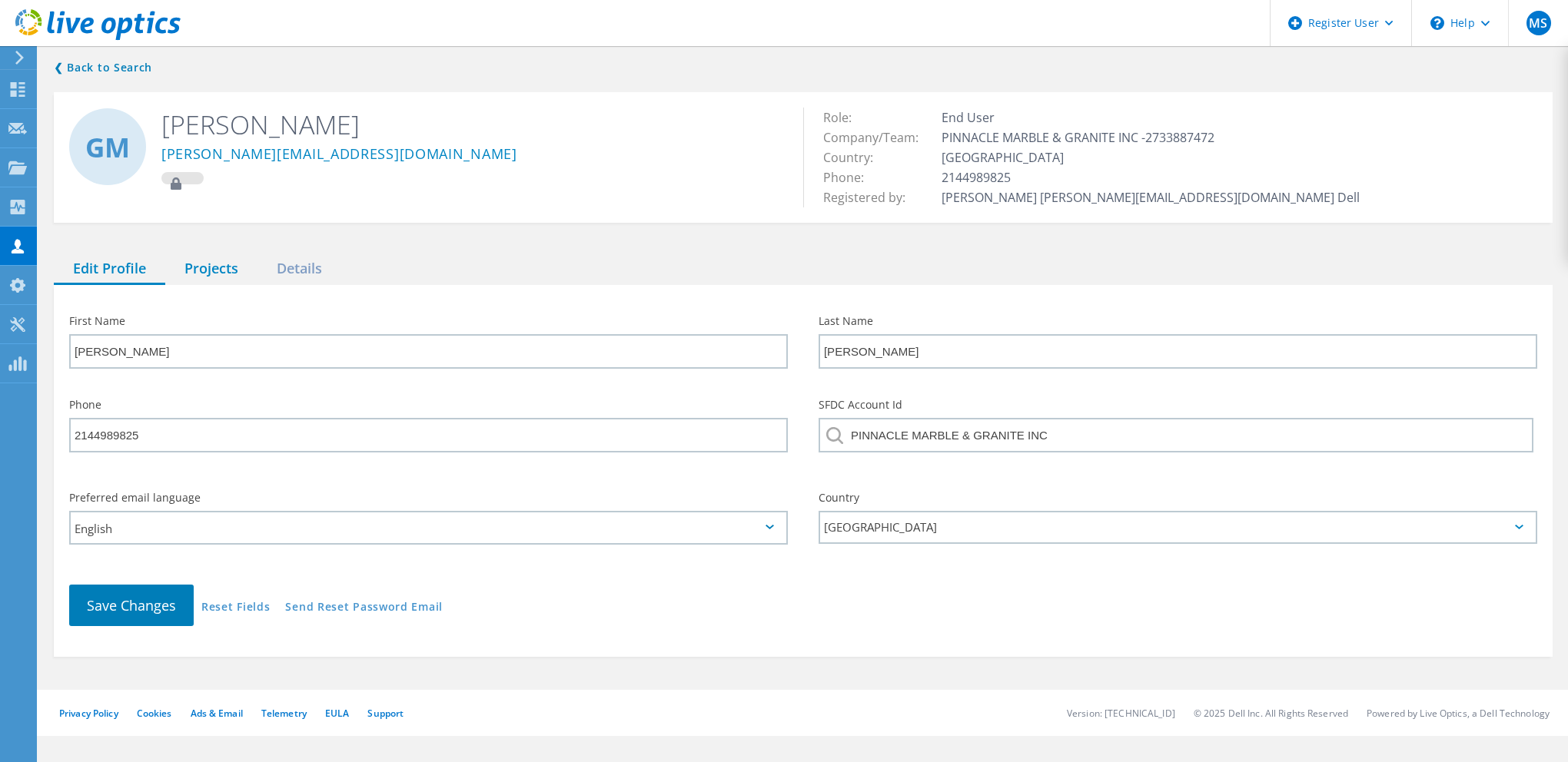
click at [229, 279] on div "Projects" at bounding box center [211, 269] width 92 height 31
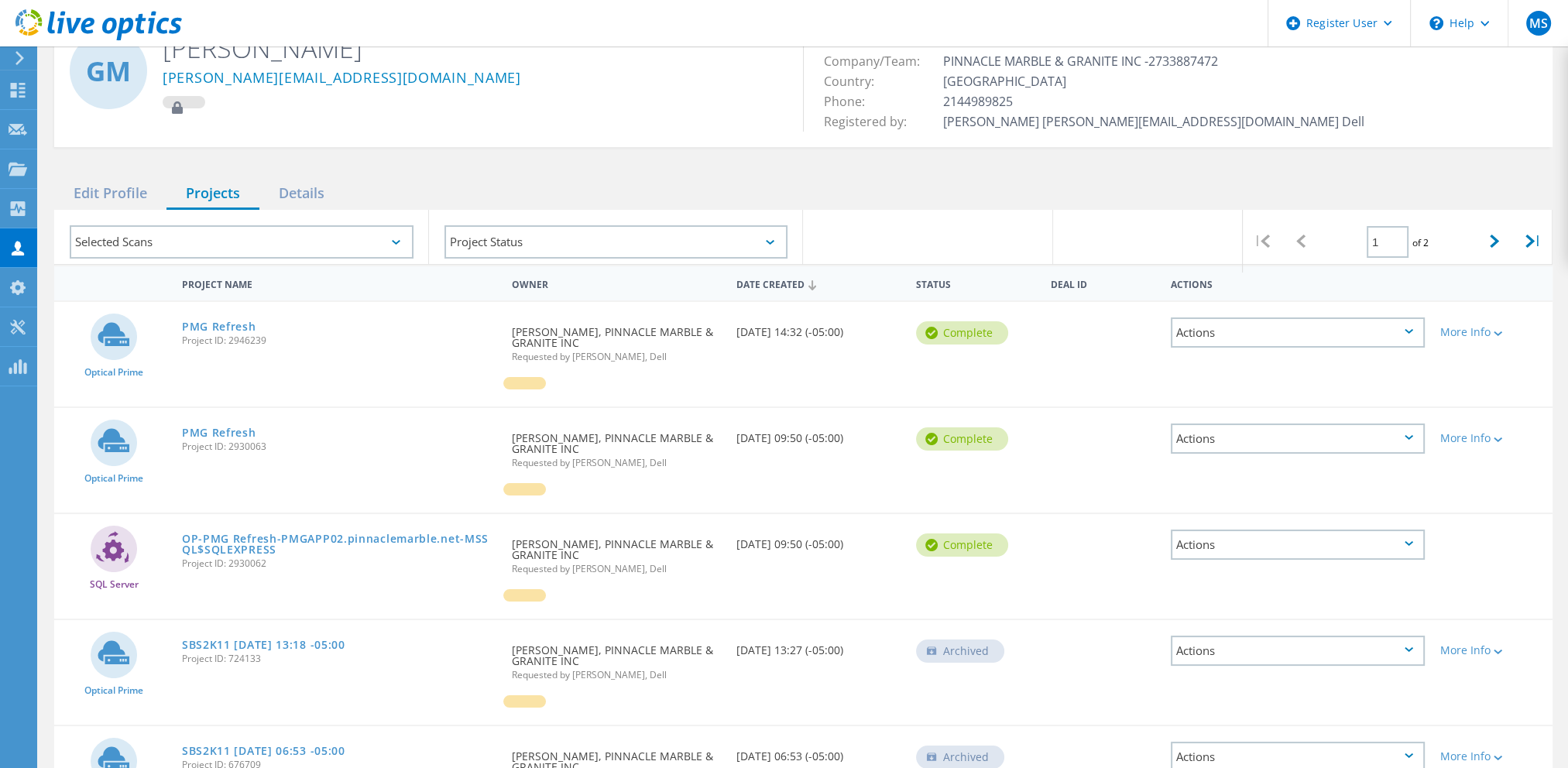
scroll to position [155, 0]
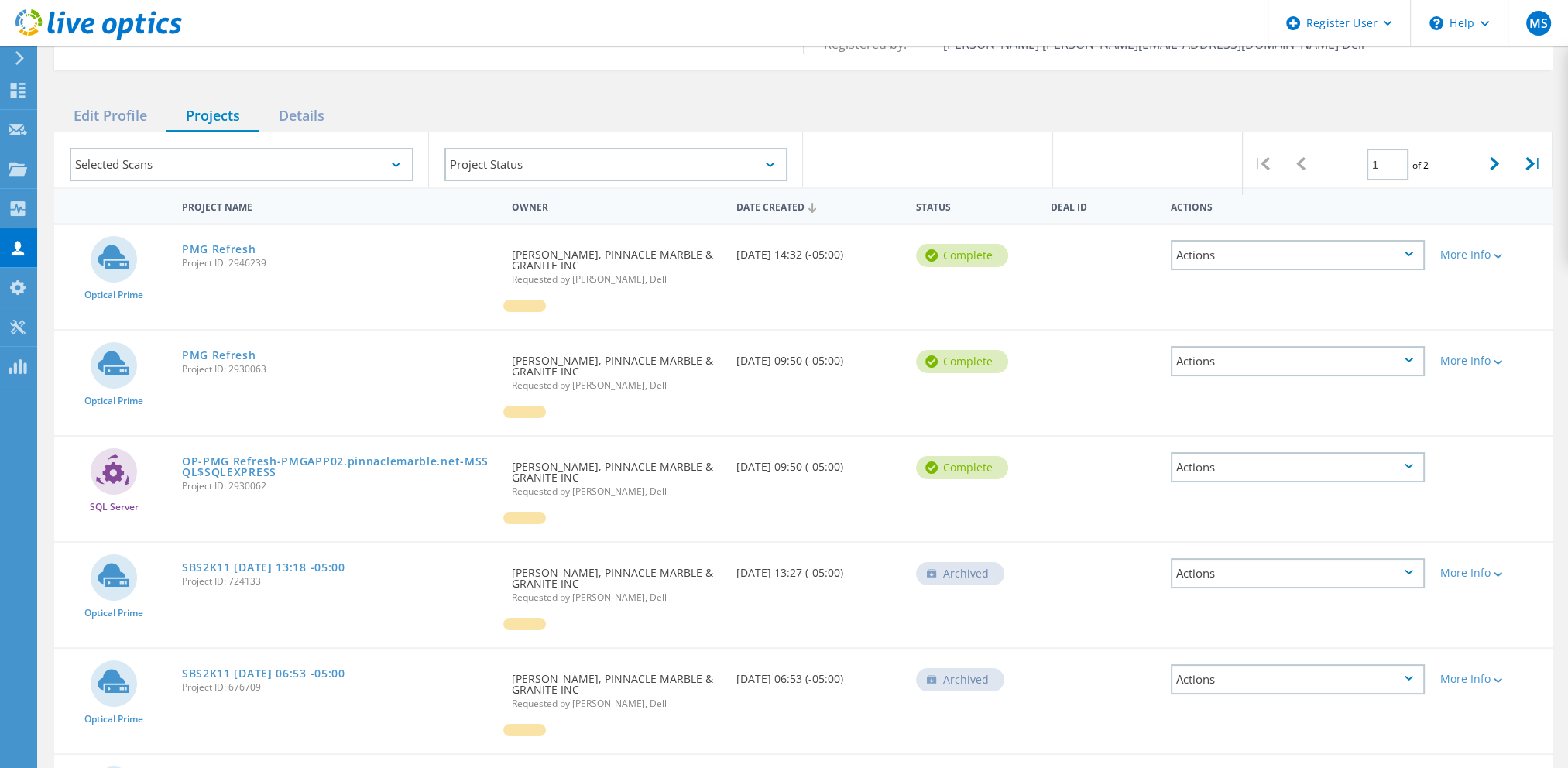
click at [246, 263] on span "Project ID: 2946239" at bounding box center [340, 264] width 315 height 10
copy span "2946239"
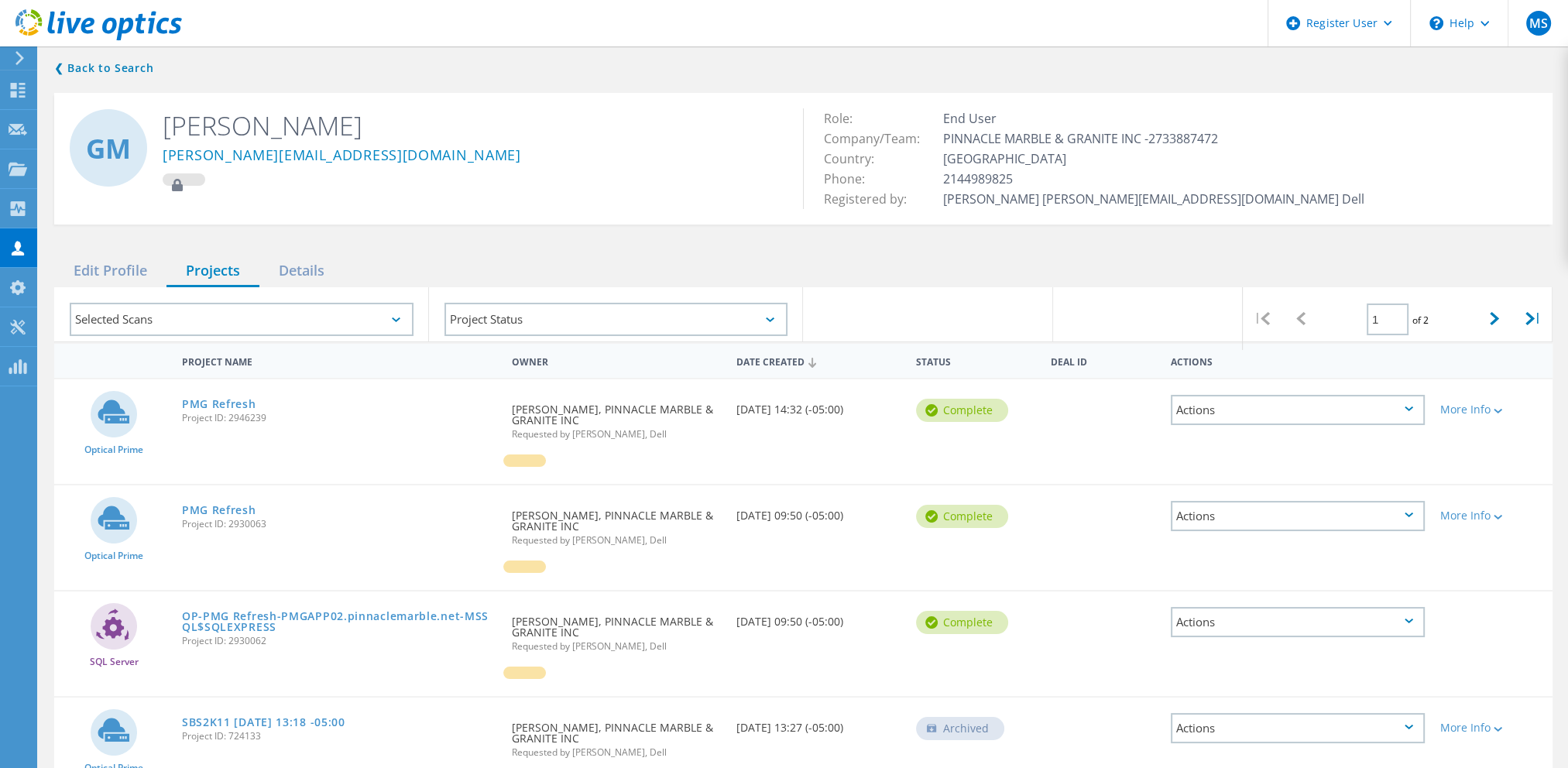
copy span "2946239"
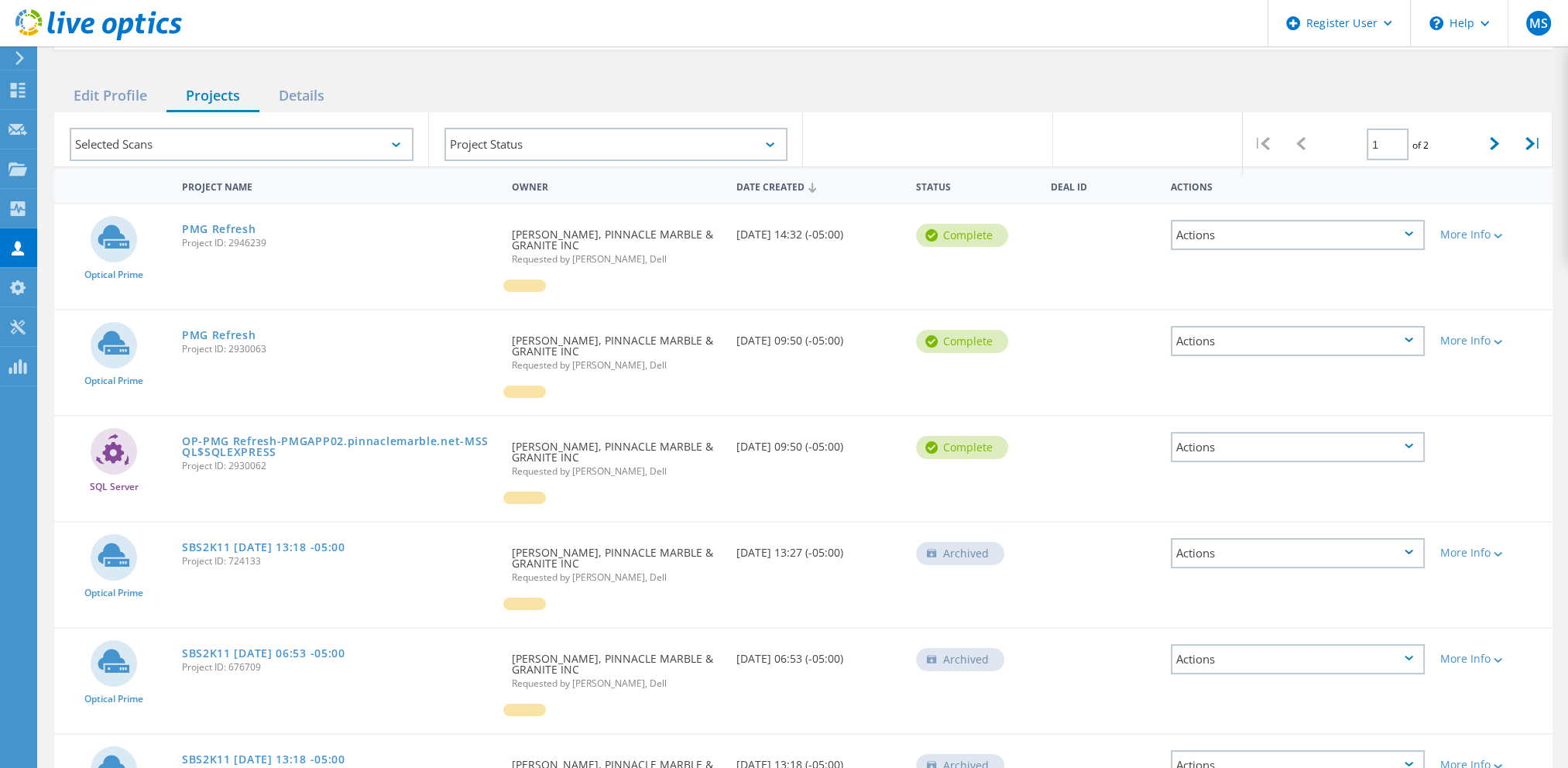
scroll to position [155, 0]
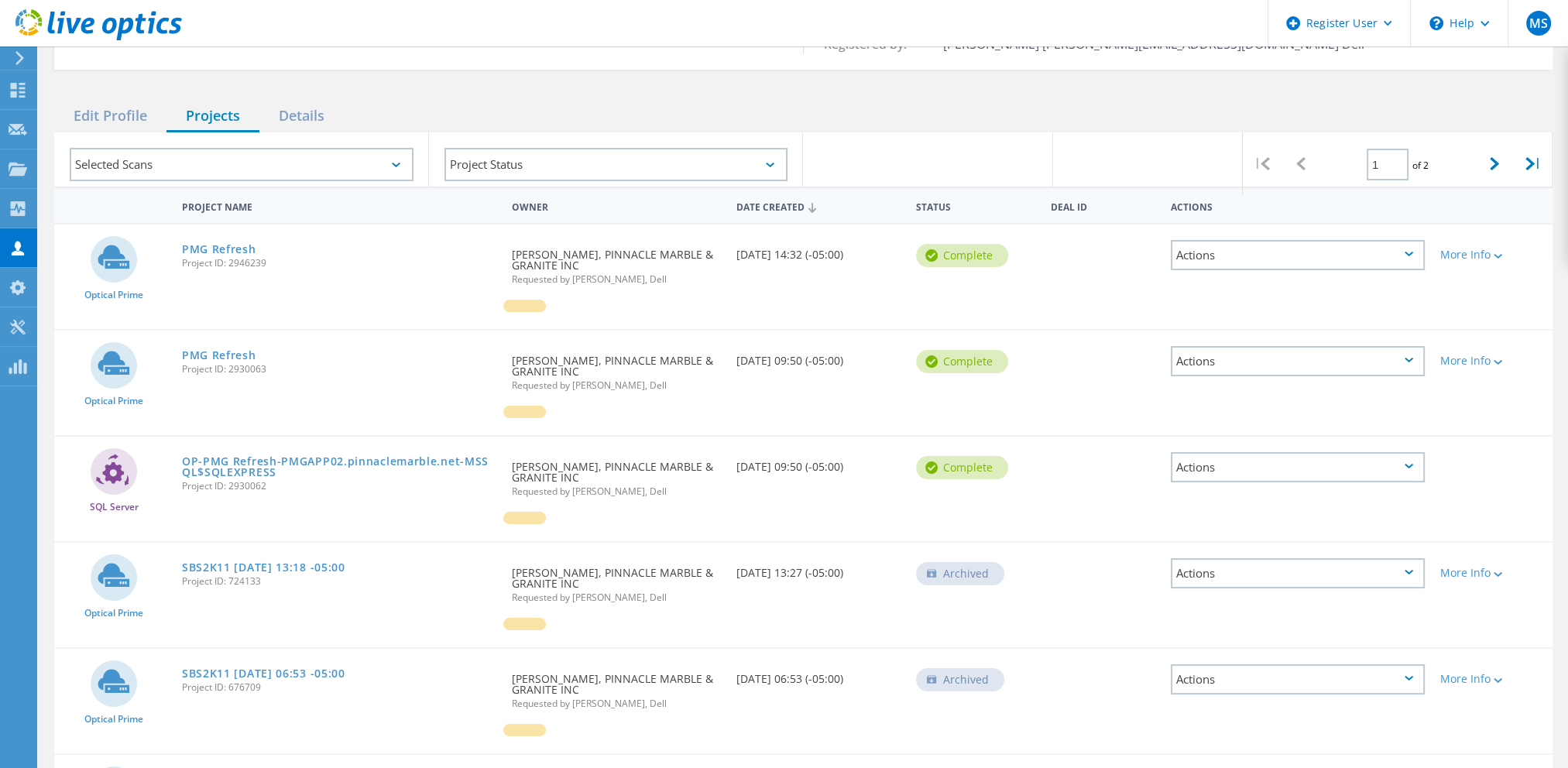
click at [1326, 455] on div "Actions" at bounding box center [1298, 467] width 254 height 30
click at [1045, 486] on div "SQL Server OP-PMG Refresh-PMGAPP02.pinnaclemarble.net-MSSQL$SQLEXPRESS Project …" at bounding box center [803, 489] width 1499 height 105
click at [1262, 353] on div "Actions" at bounding box center [1298, 361] width 254 height 30
click at [1128, 365] on div "Optical Prime PMG Refresh Project ID: 2930063 Requested By GABRIEL MORALES, PIN…" at bounding box center [803, 383] width 1499 height 105
click at [1242, 244] on div "Actions" at bounding box center [1298, 255] width 254 height 30
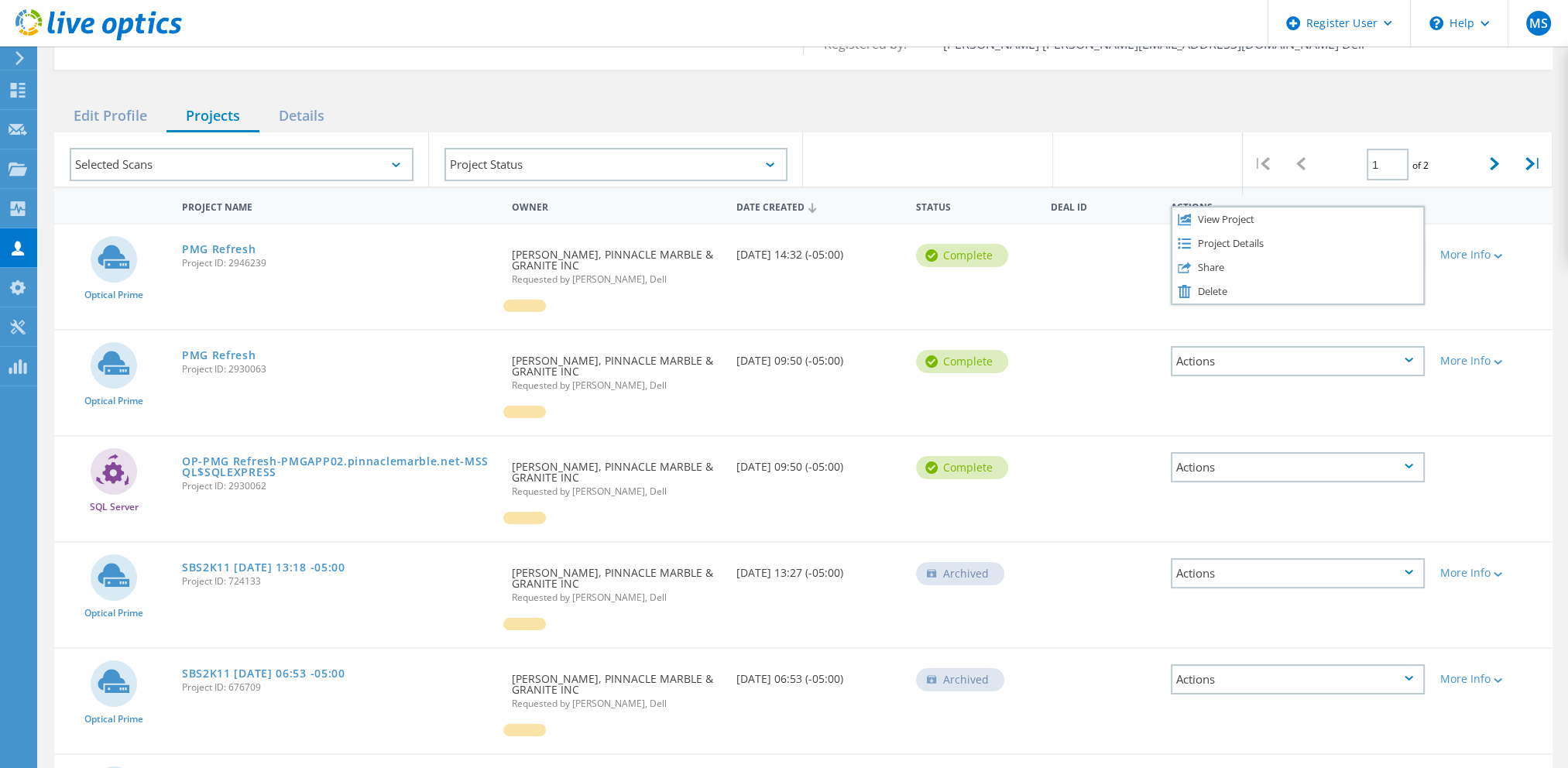
click at [1065, 263] on div "Optical Prime PMG Refresh Project ID: 2946239 Requested By GABRIEL MORALES, PIN…" at bounding box center [803, 277] width 1499 height 105
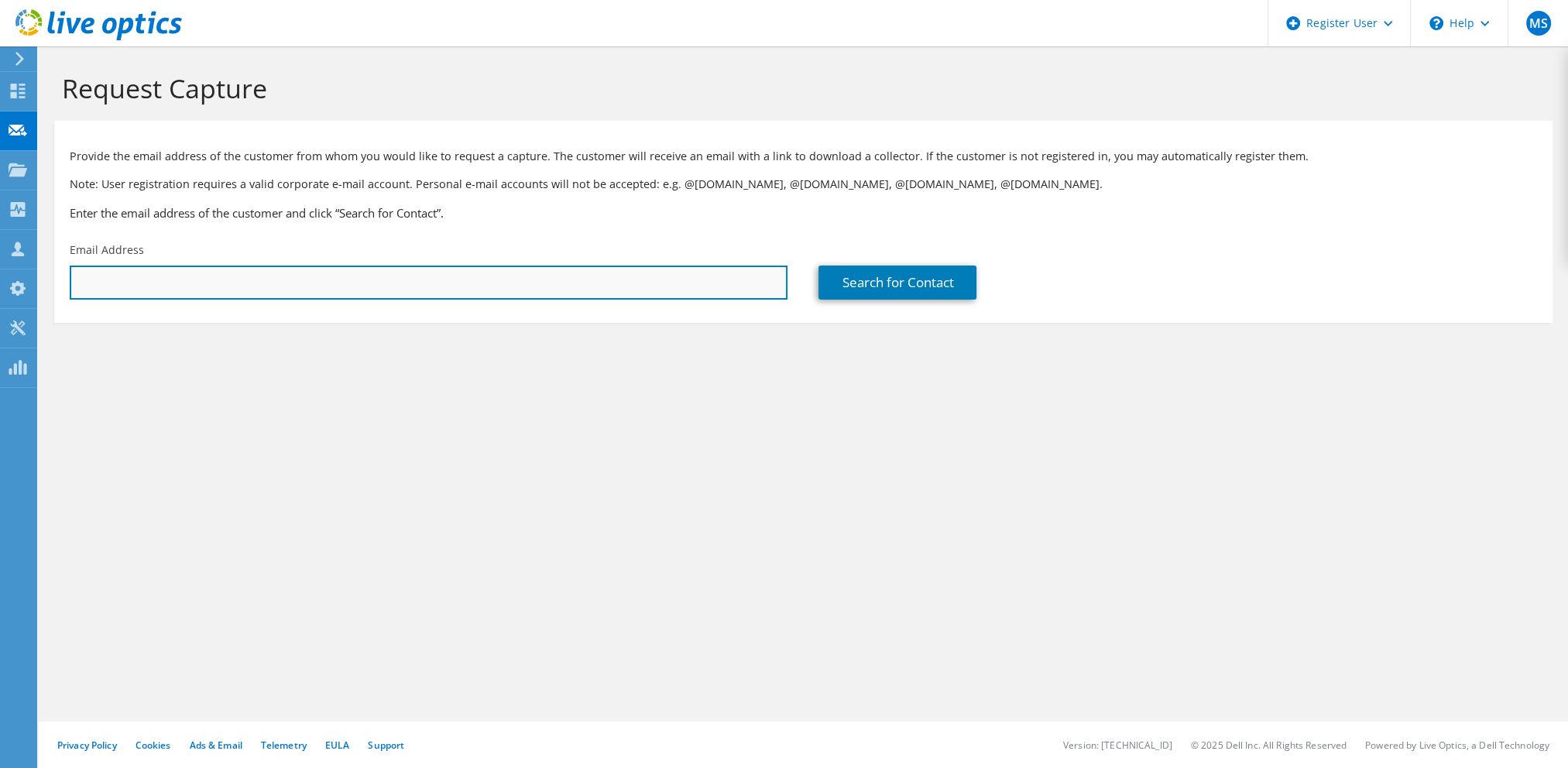
click at [374, 273] on input "text" at bounding box center [428, 282] width 718 height 34
paste input "[PERSON_NAME][EMAIL_ADDRESS][DOMAIN_NAME]"
type input "[PERSON_NAME][EMAIL_ADDRESS][DOMAIN_NAME]"
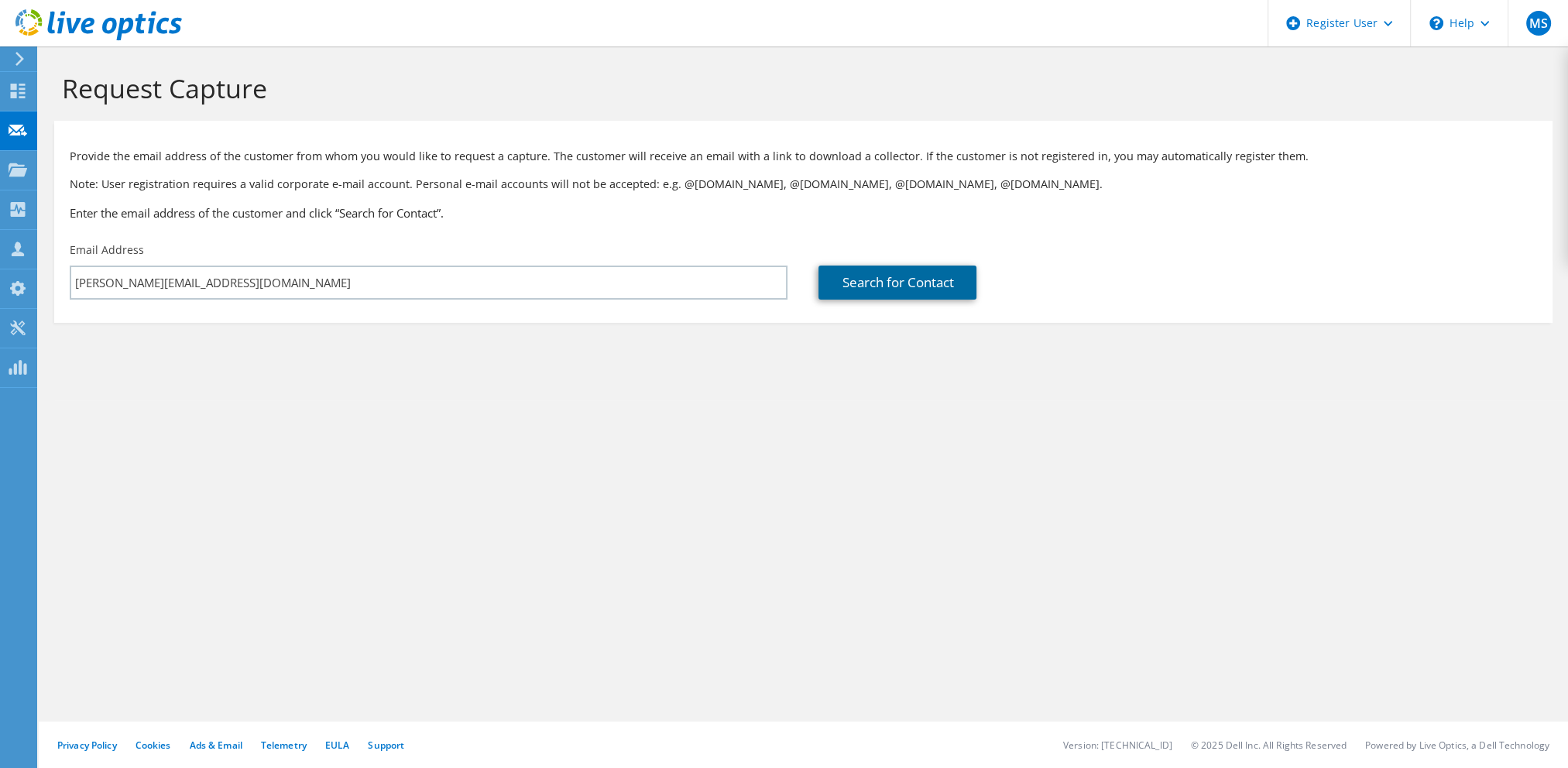
click at [890, 283] on link "Search for Contact" at bounding box center [898, 282] width 158 height 34
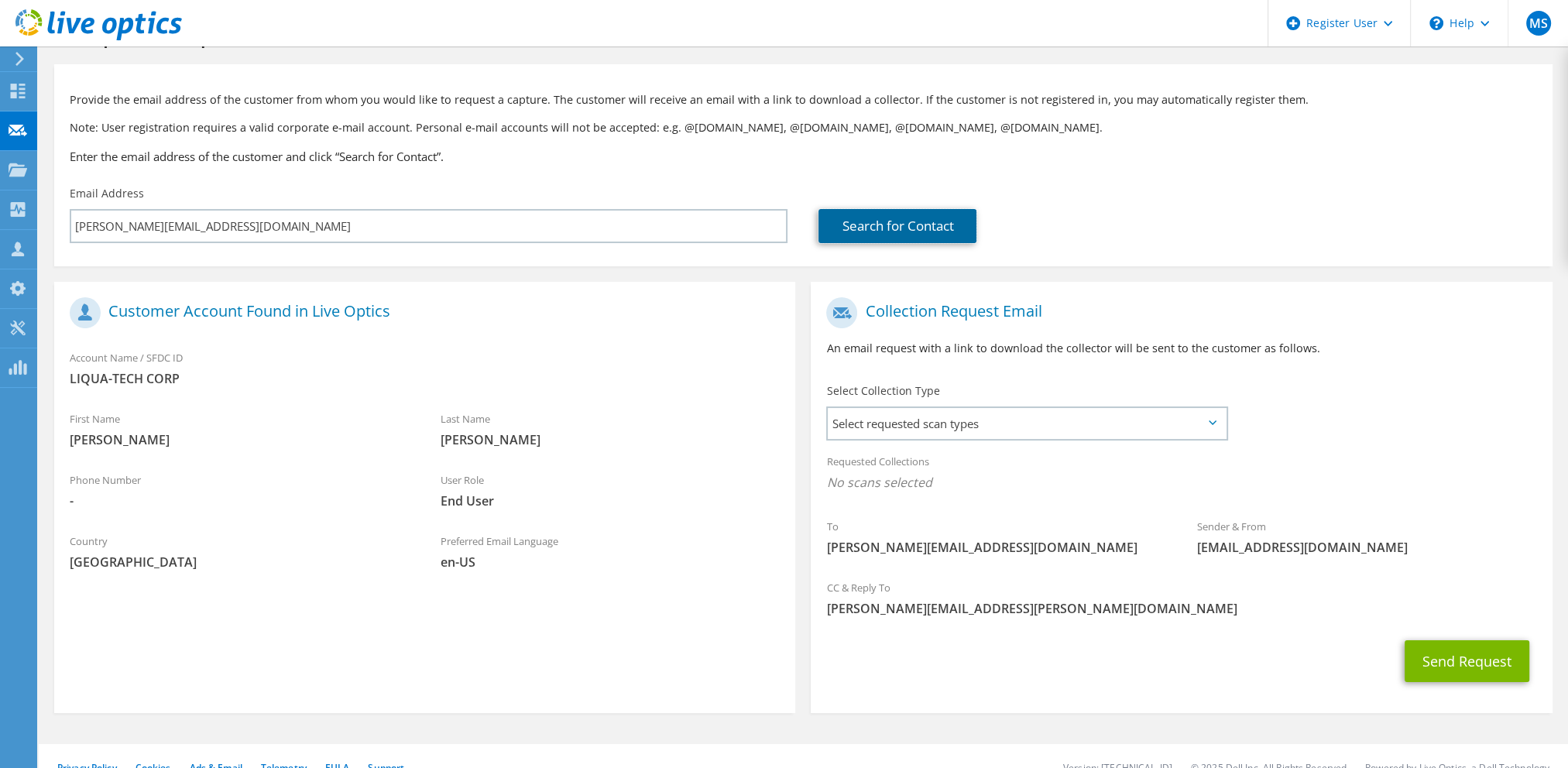
scroll to position [77, 0]
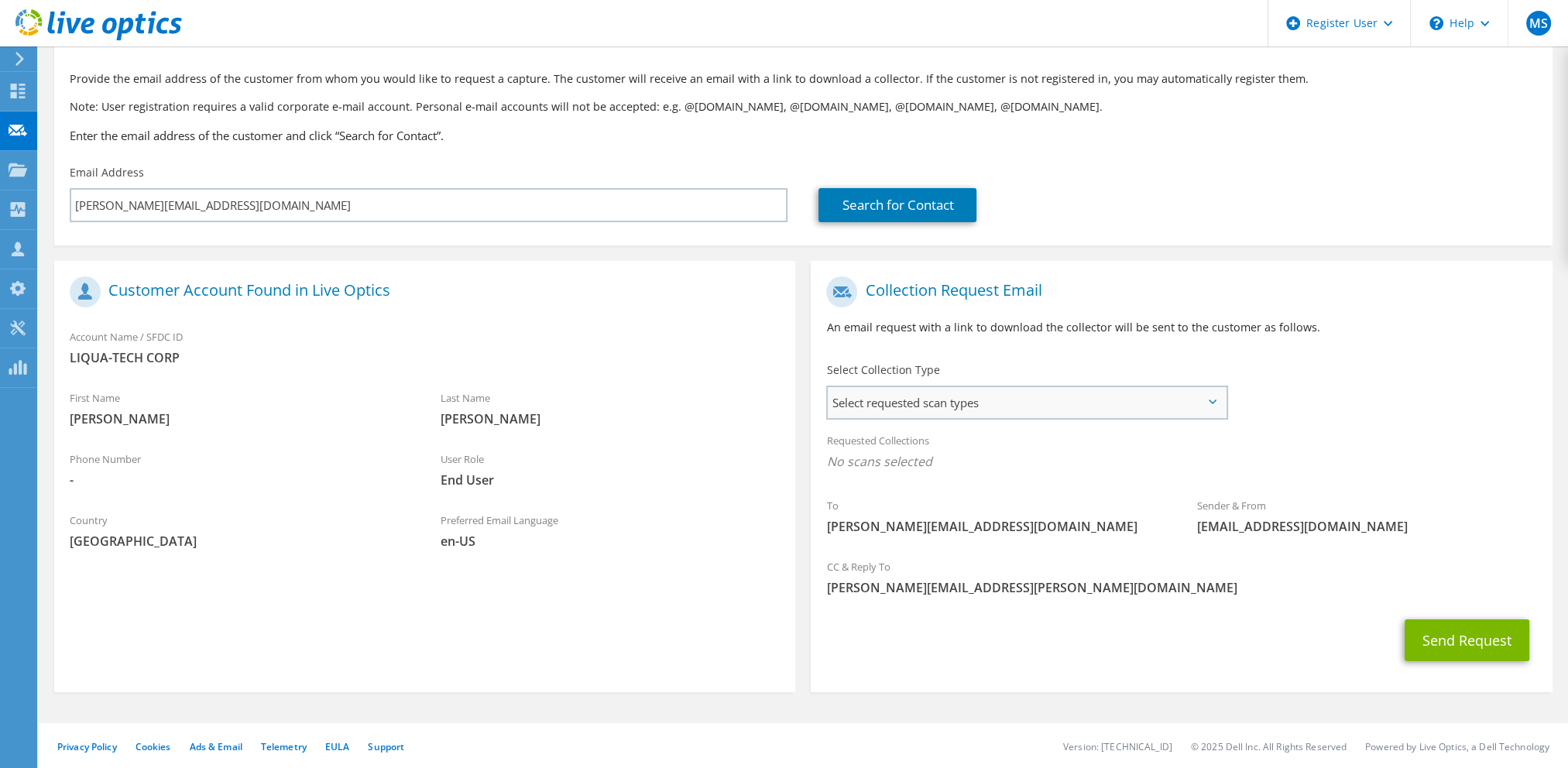
click at [960, 400] on span "Select requested scan types" at bounding box center [1026, 403] width 397 height 31
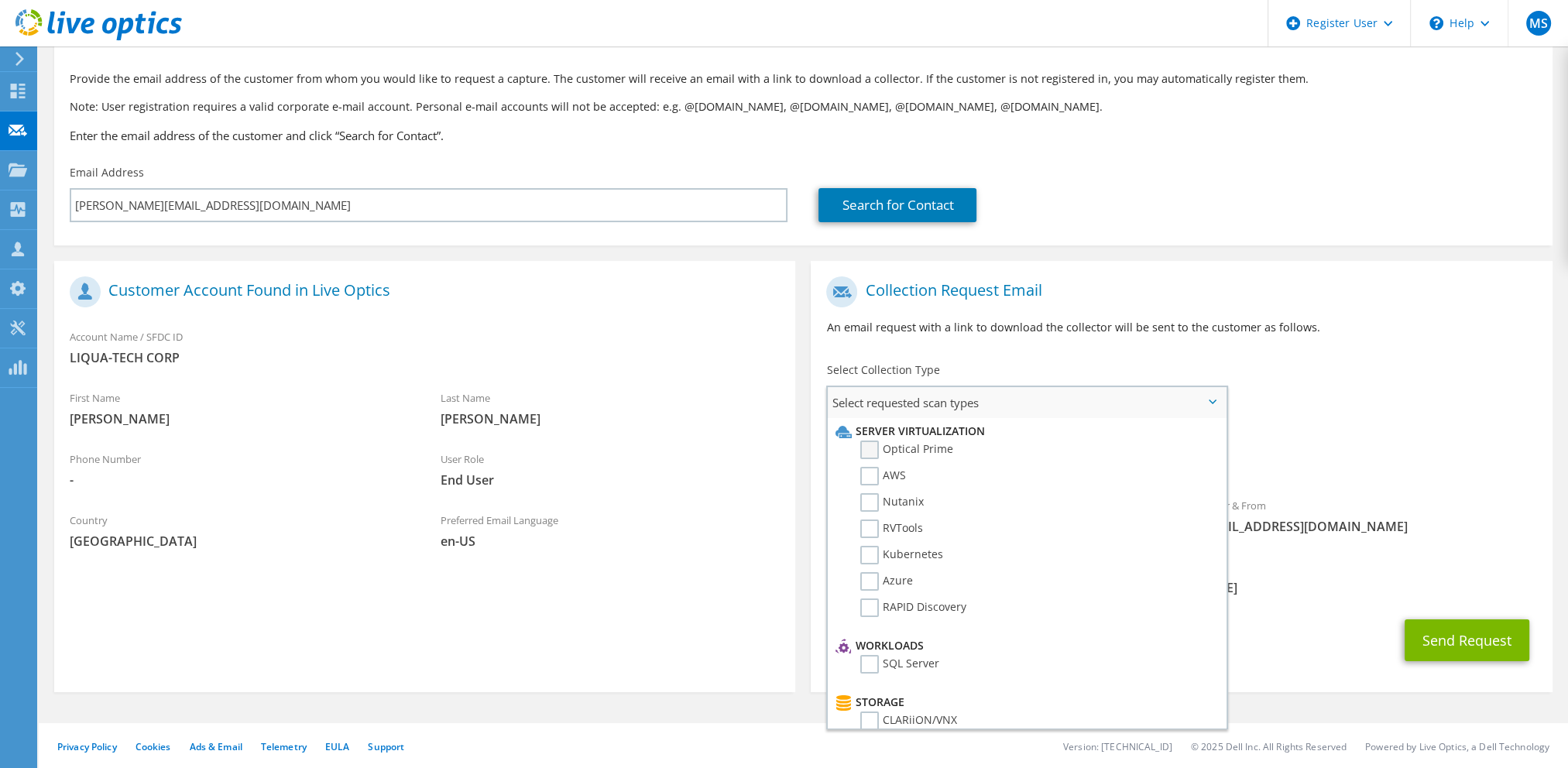
click at [946, 440] on label "Optical Prime" at bounding box center [907, 449] width 93 height 19
click at [0, 0] on input "Optical Prime" at bounding box center [0, 0] width 0 height 0
click at [1473, 518] on div "Sender & From [EMAIL_ADDRESS][DOMAIN_NAME]" at bounding box center [1367, 520] width 371 height 53
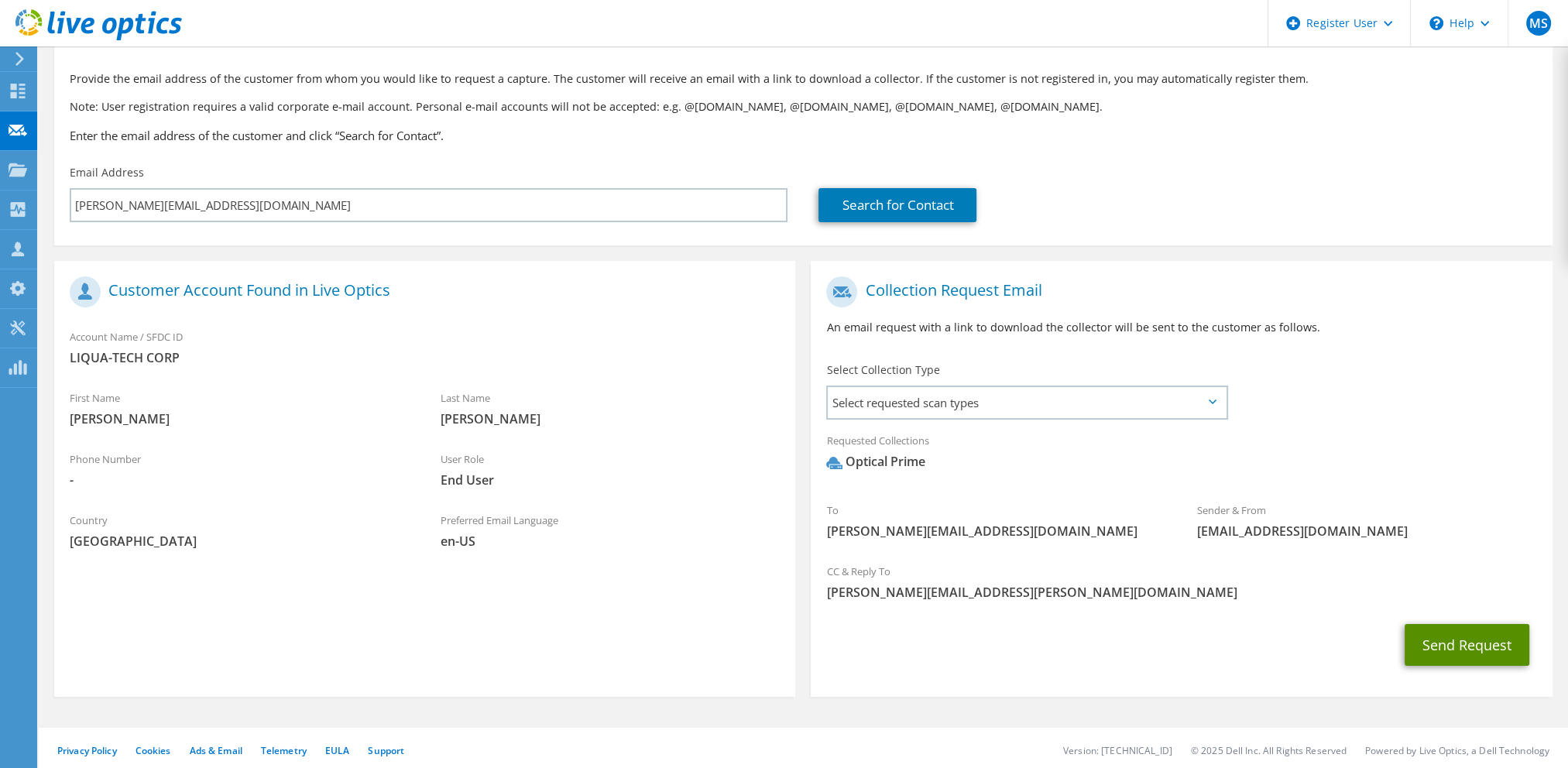
click at [1458, 642] on button "Send Request" at bounding box center [1466, 645] width 125 height 42
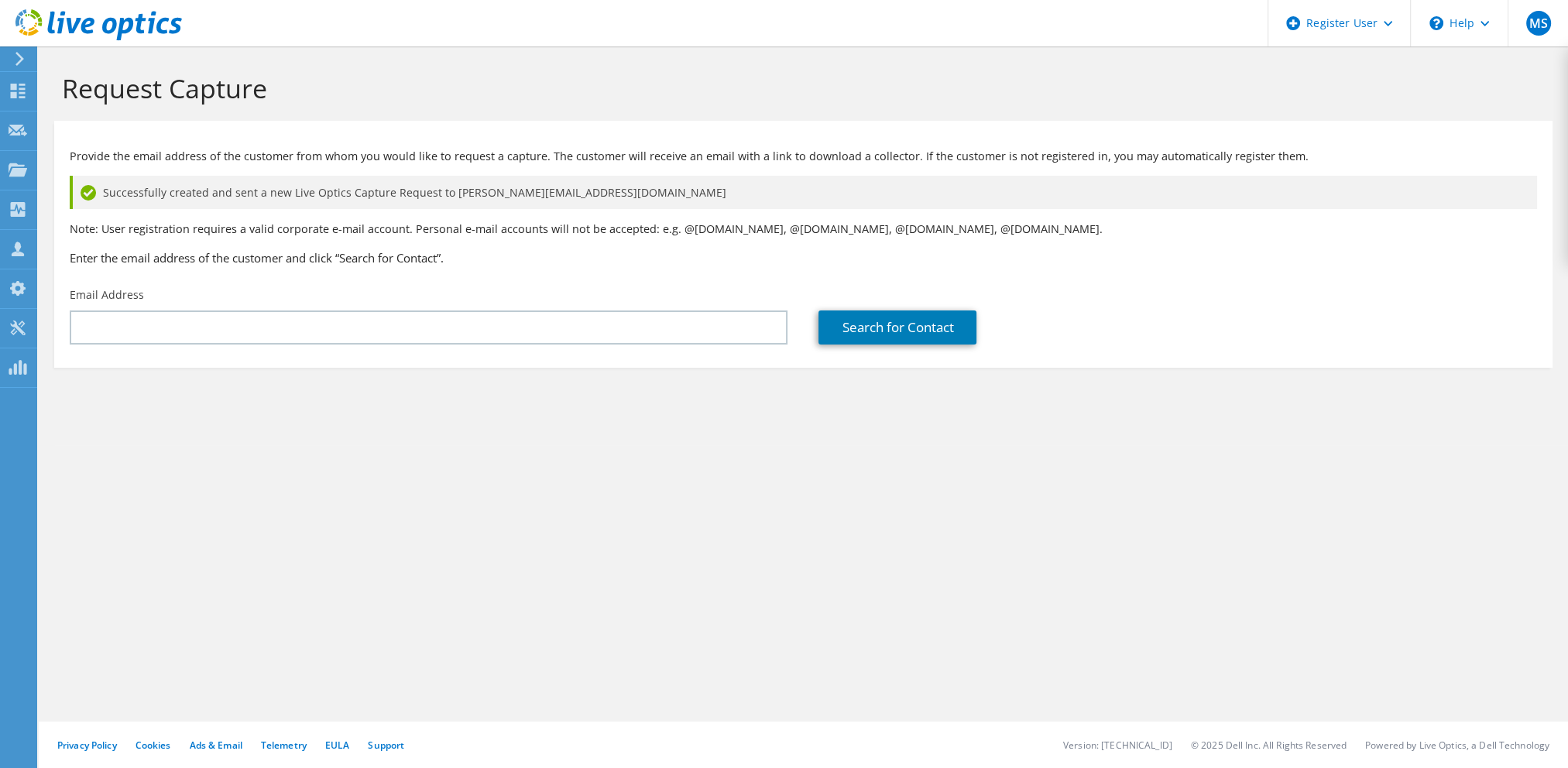
click at [603, 499] on div "Request Capture Provide the email address of the customer from whom you would l…" at bounding box center [803, 407] width 1529 height 722
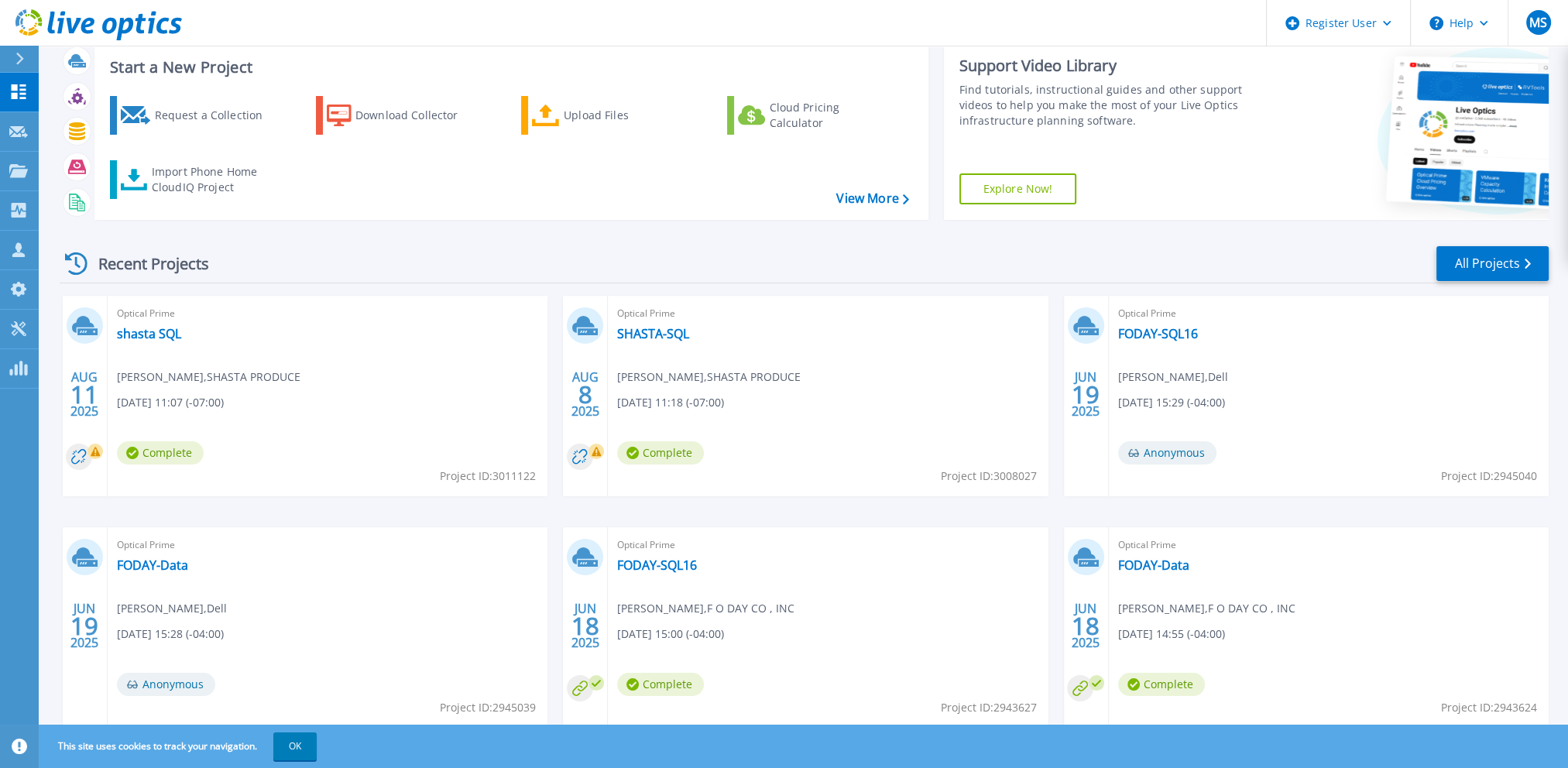
scroll to position [77, 0]
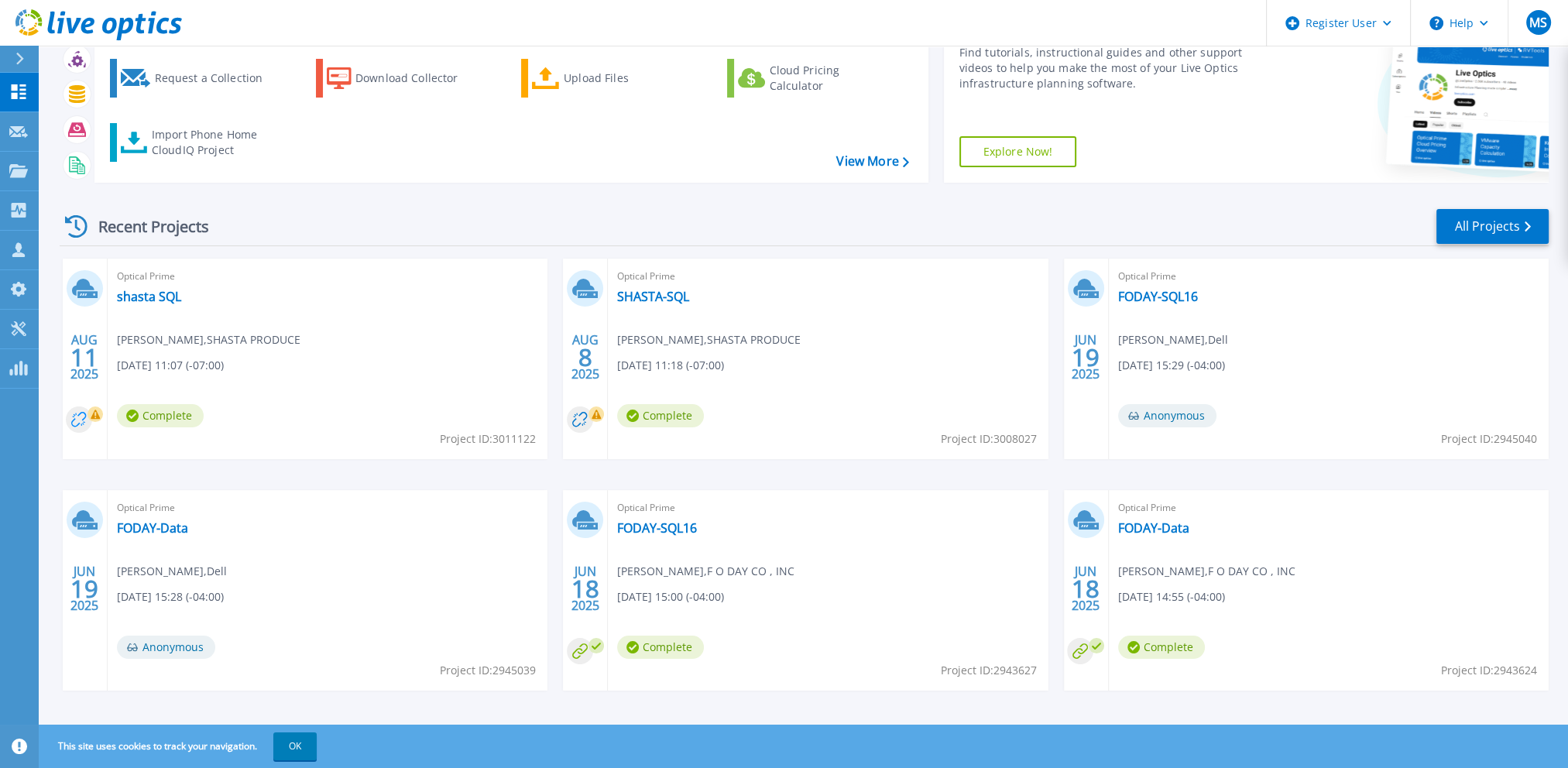
click at [83, 422] on circle at bounding box center [79, 419] width 27 height 27
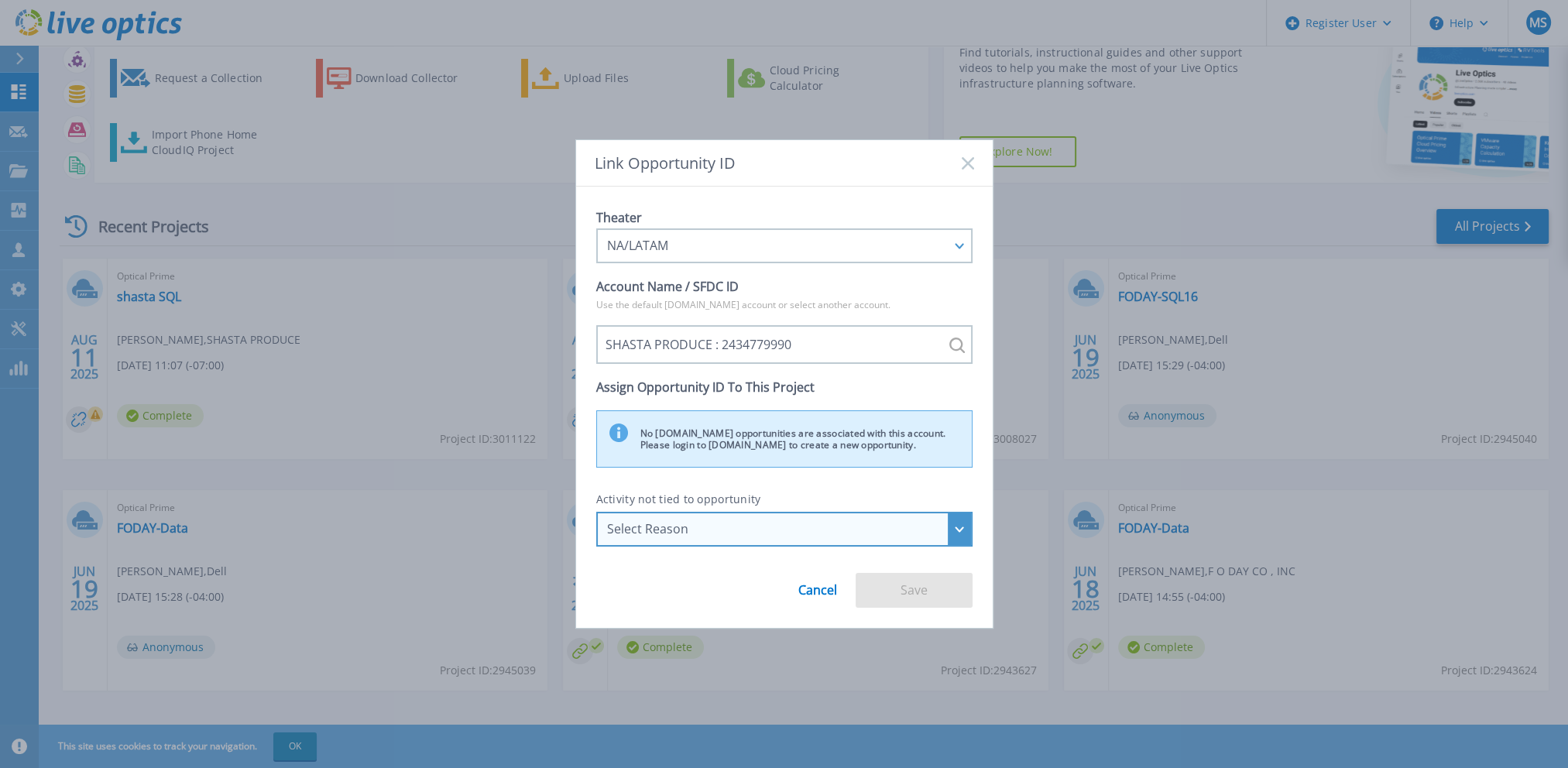
click at [806, 515] on div "Select Reason" at bounding box center [784, 529] width 377 height 35
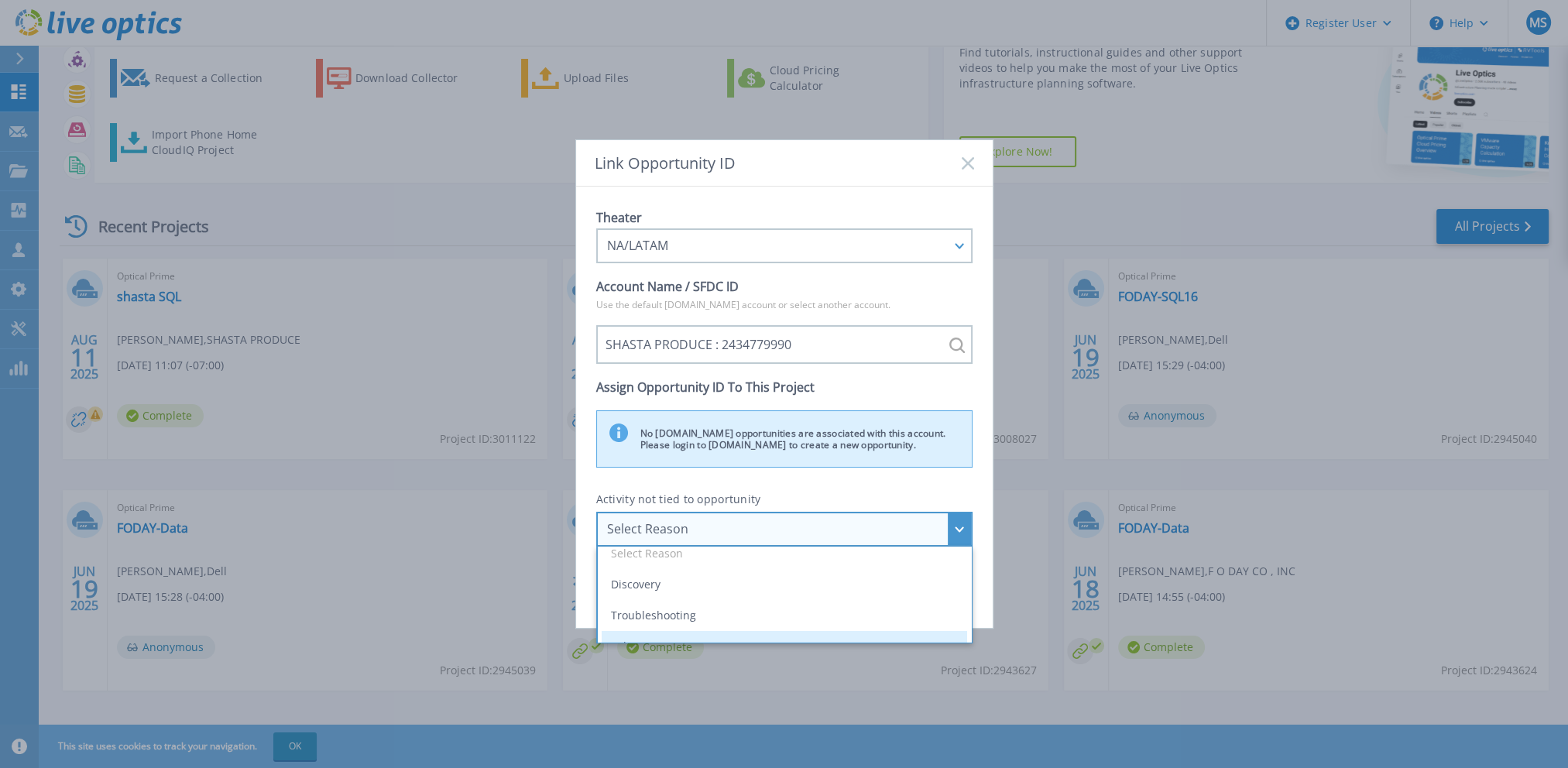
scroll to position [0, 0]
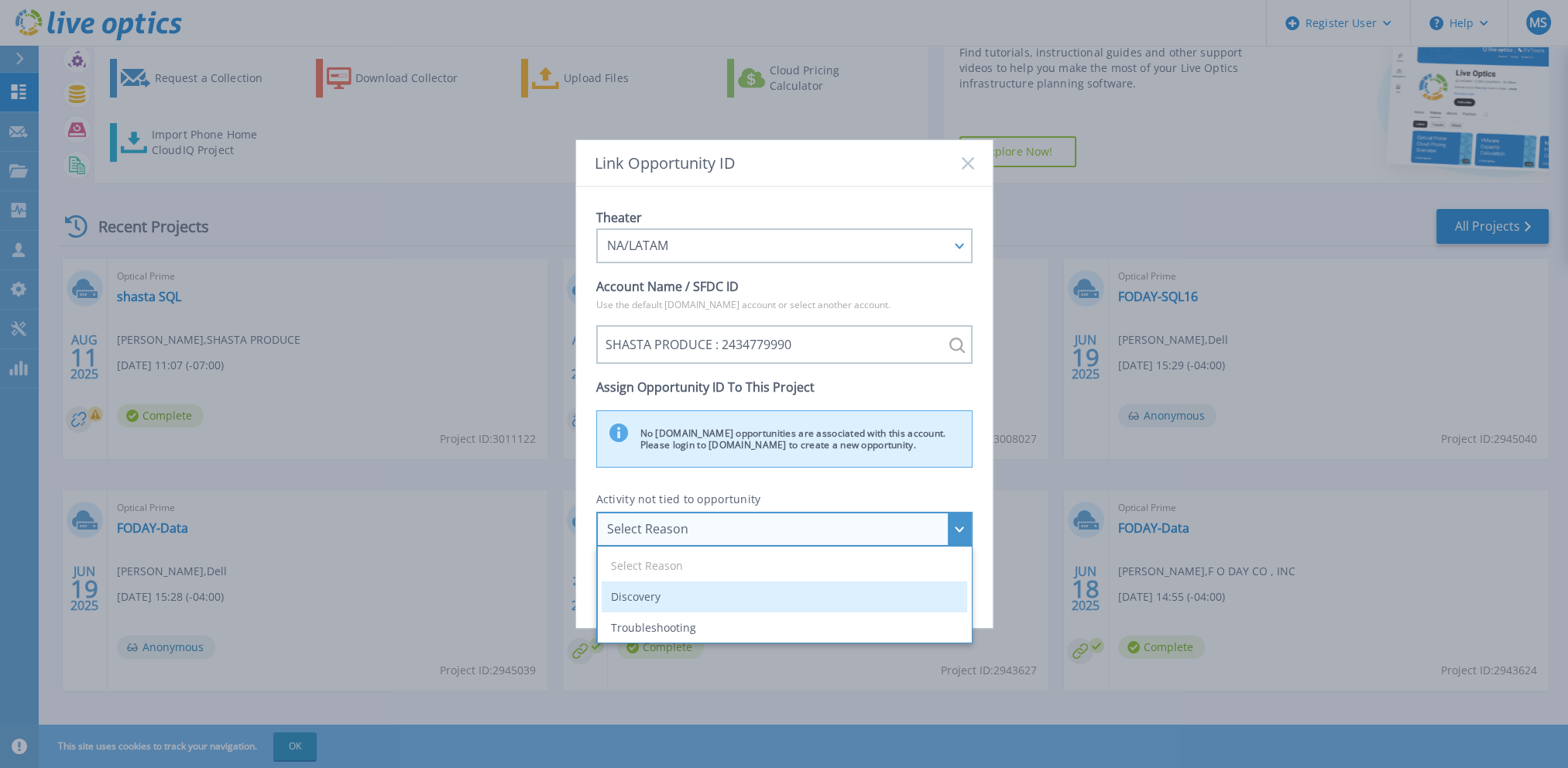
click at [694, 598] on li "Discovery" at bounding box center [784, 597] width 365 height 31
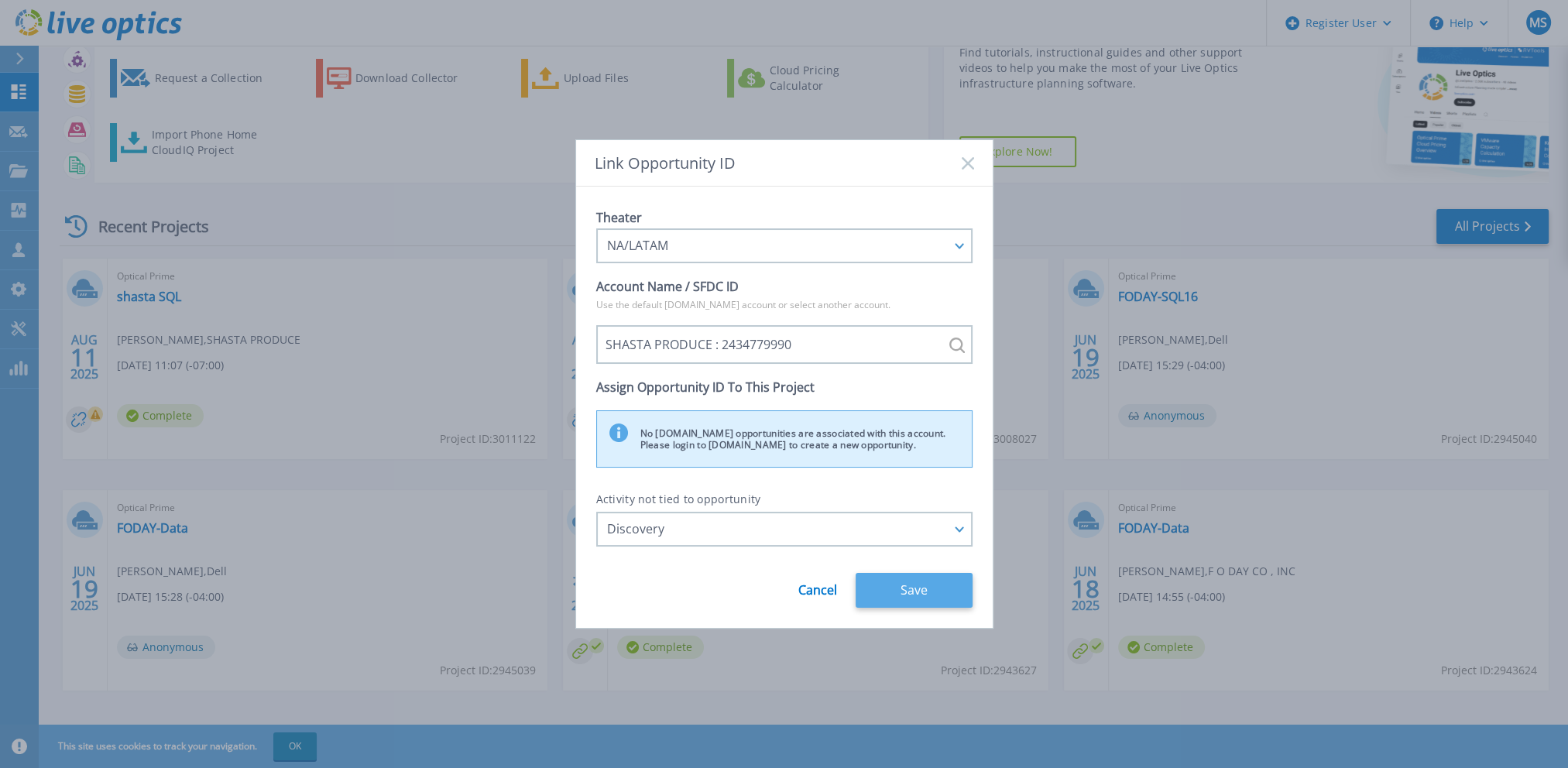
click at [910, 579] on button "Save" at bounding box center [914, 590] width 117 height 35
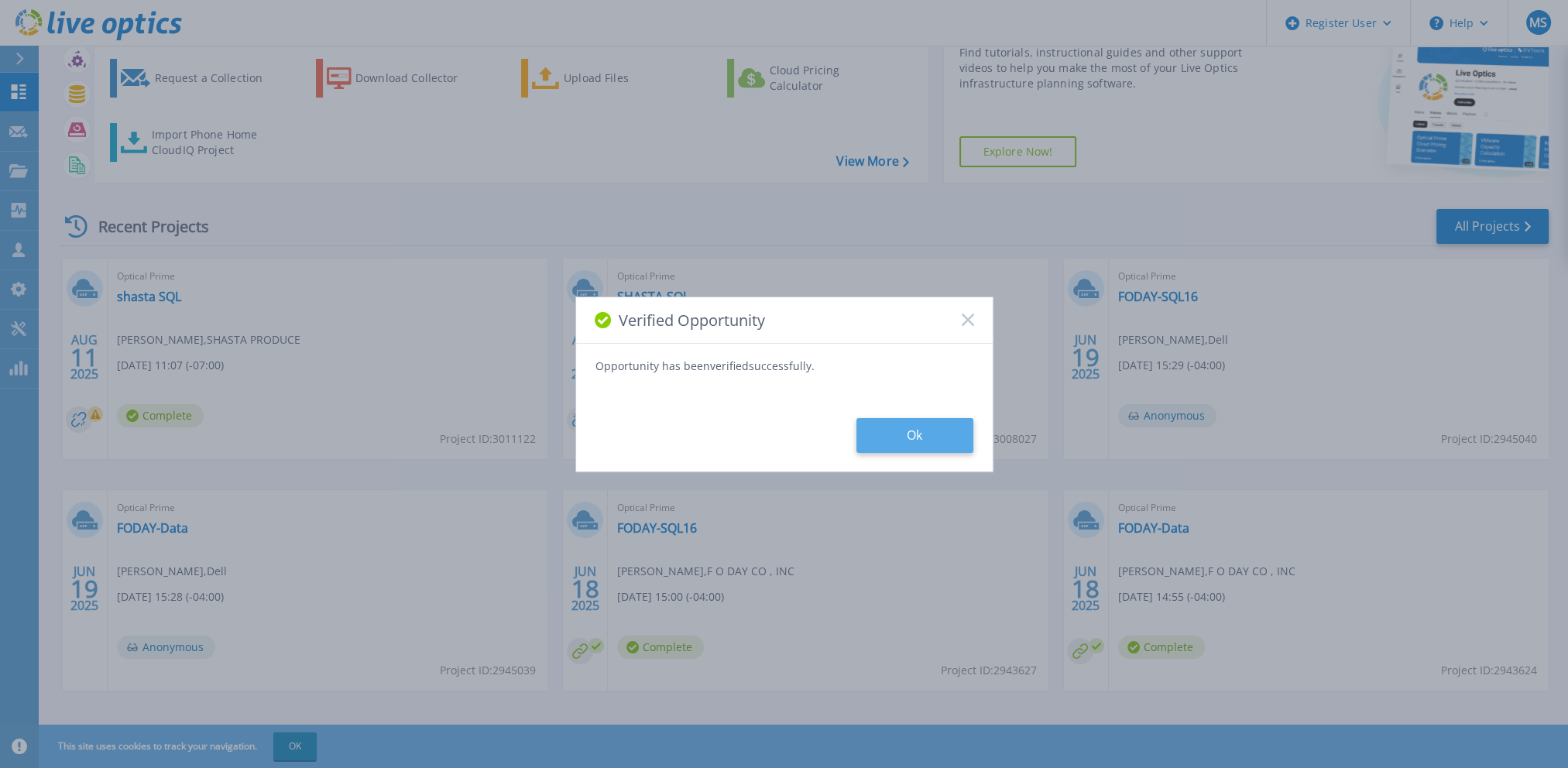
click at [900, 441] on button "Ok" at bounding box center [915, 435] width 117 height 35
